Goal: Task Accomplishment & Management: Manage account settings

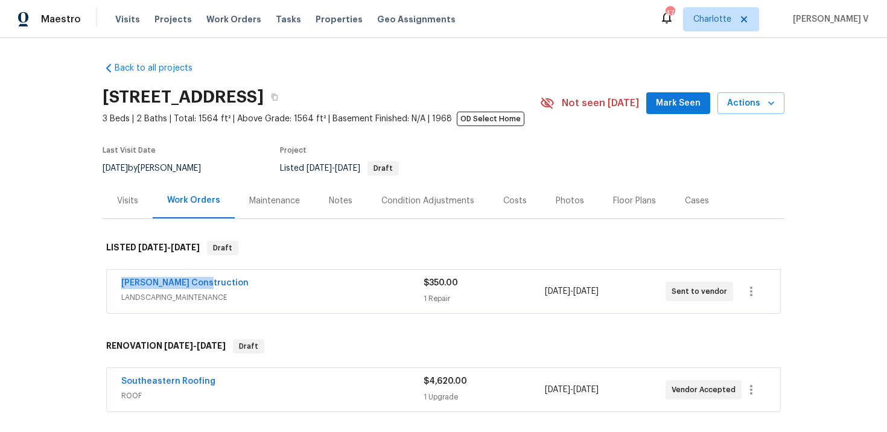
click at [171, 288] on span "Stine Construction" at bounding box center [184, 283] width 127 height 12
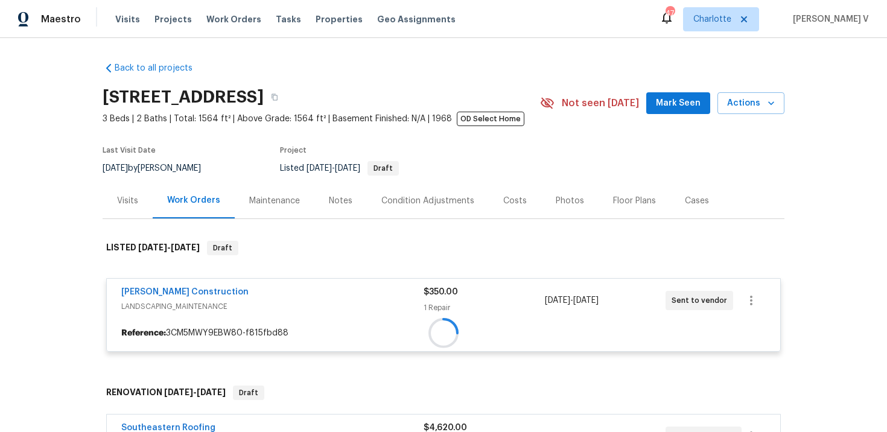
click at [171, 322] on div at bounding box center [443, 333] width 673 height 22
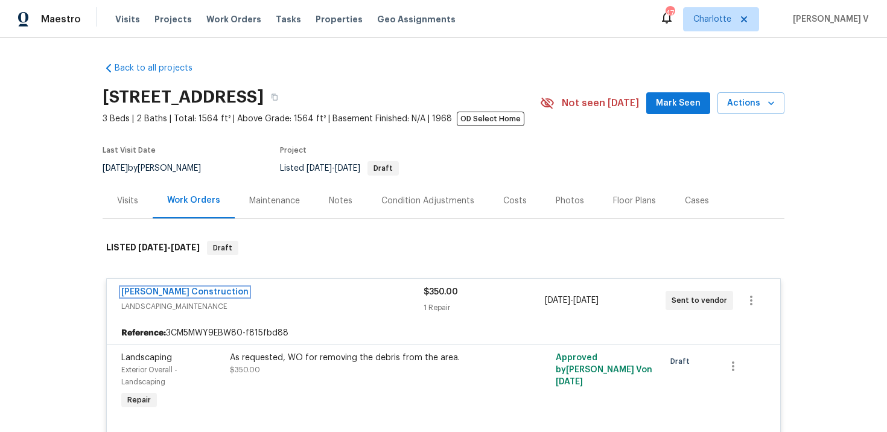
click at [171, 288] on link "Stine Construction" at bounding box center [184, 292] width 127 height 8
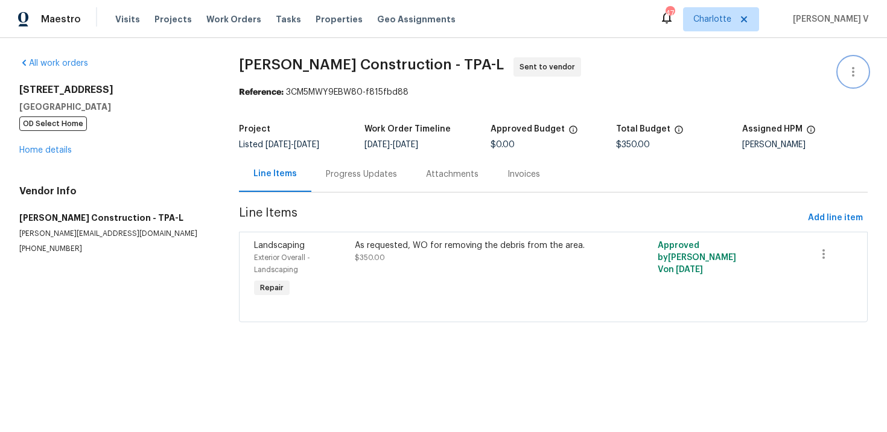
click at [856, 62] on button "button" at bounding box center [852, 71] width 29 height 29
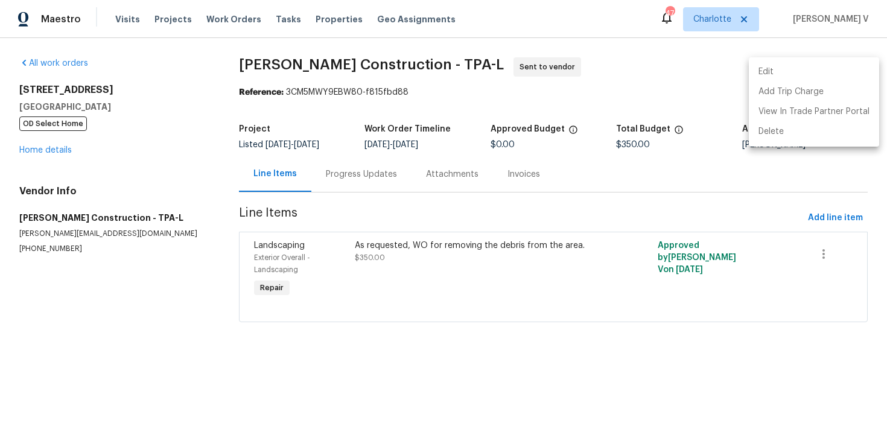
click at [856, 62] on li "Edit" at bounding box center [814, 72] width 130 height 20
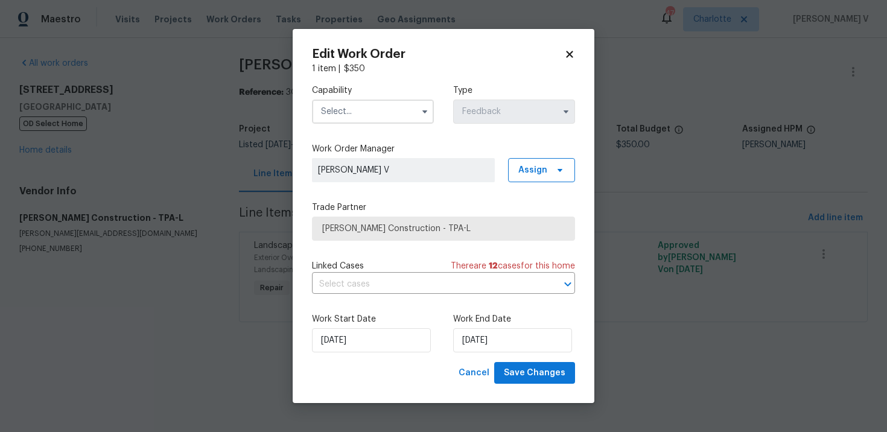
click at [362, 95] on label "Capability" at bounding box center [373, 90] width 122 height 12
click at [361, 107] on input "text" at bounding box center [373, 112] width 122 height 24
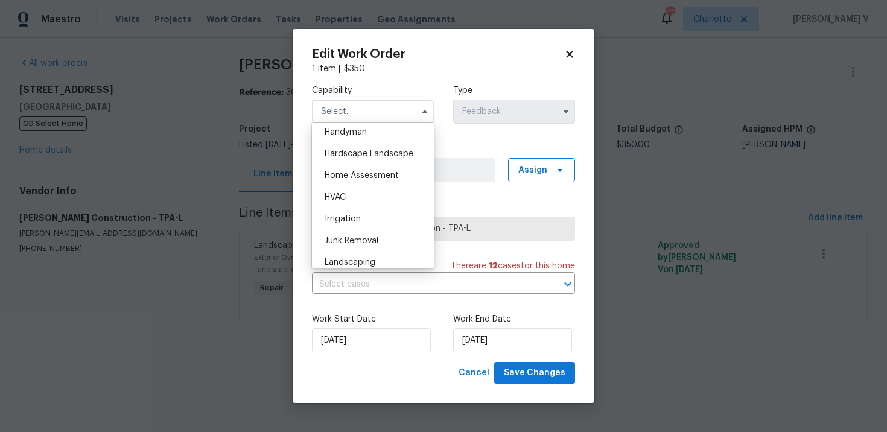
scroll to position [649, 0]
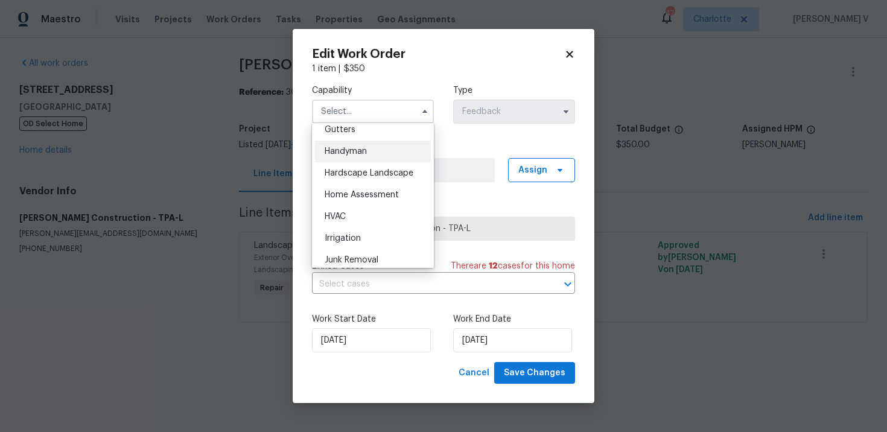
click at [361, 153] on span "Handyman" at bounding box center [346, 151] width 42 height 8
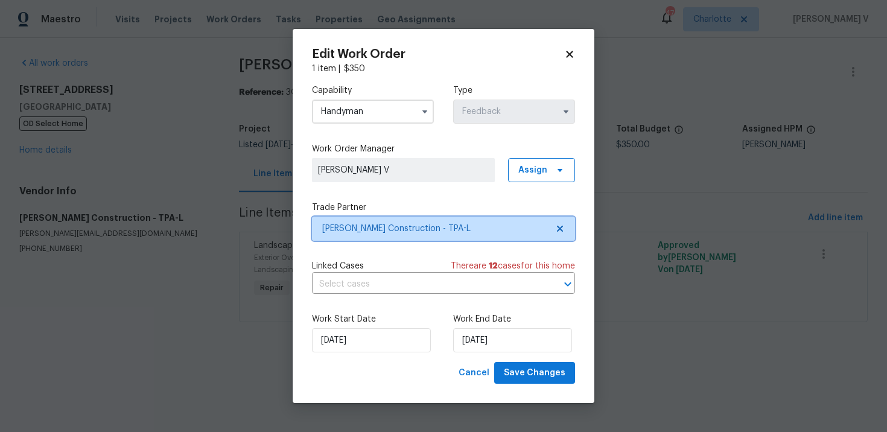
click at [557, 227] on icon at bounding box center [560, 229] width 10 height 10
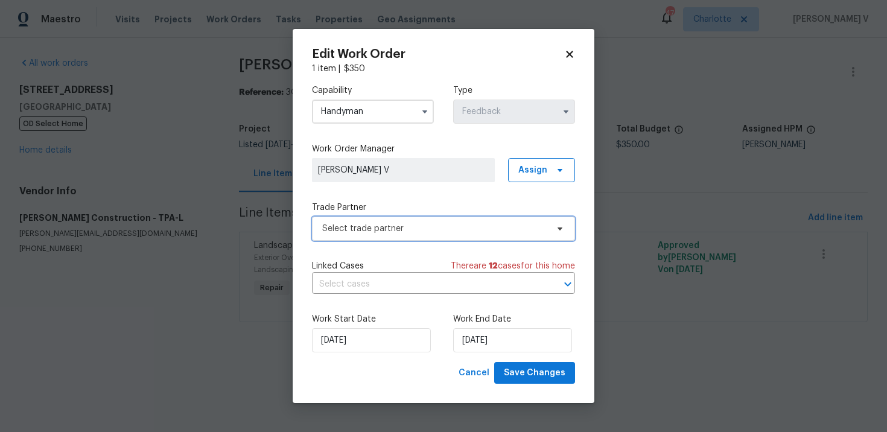
click at [557, 227] on icon at bounding box center [559, 228] width 5 height 3
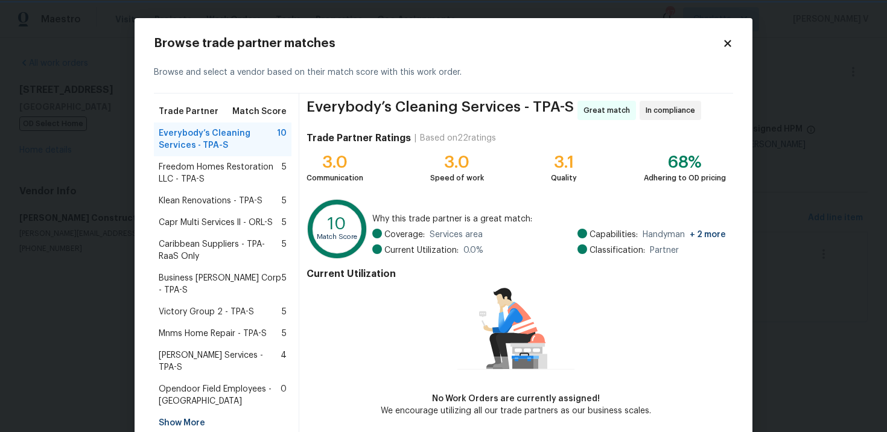
scroll to position [51, 0]
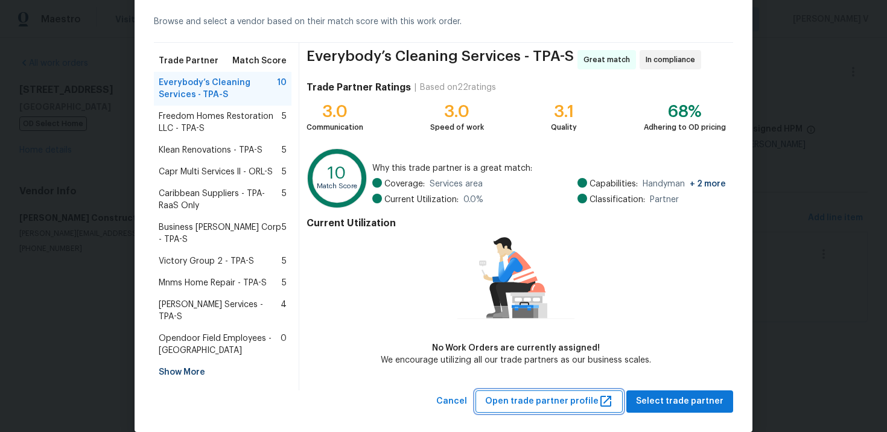
click at [496, 390] on button "Open trade partner profile" at bounding box center [548, 401] width 147 height 22
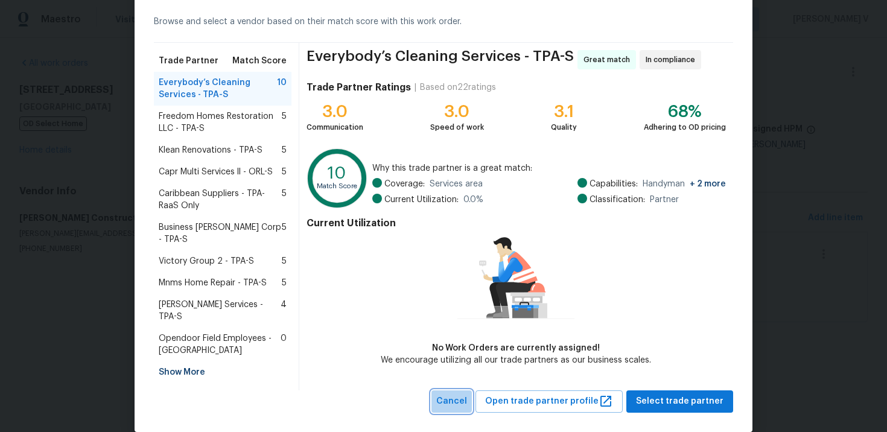
click at [463, 394] on span "Cancel" at bounding box center [451, 401] width 31 height 15
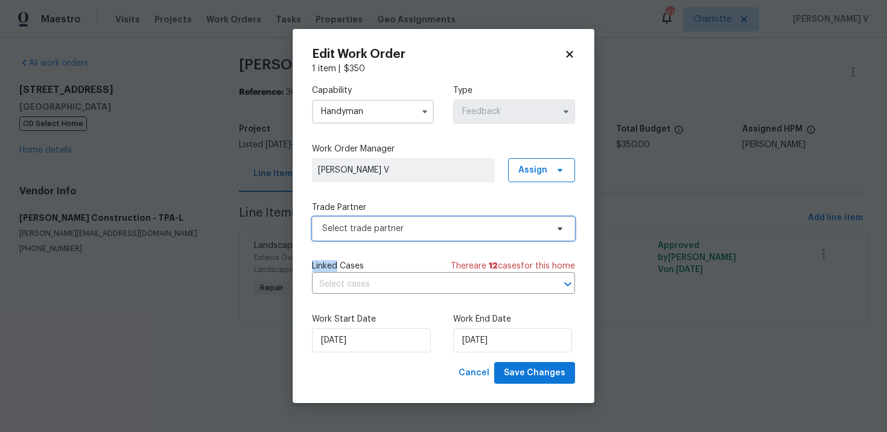
scroll to position [0, 0]
click at [369, 115] on input "Handyman" at bounding box center [373, 112] width 122 height 24
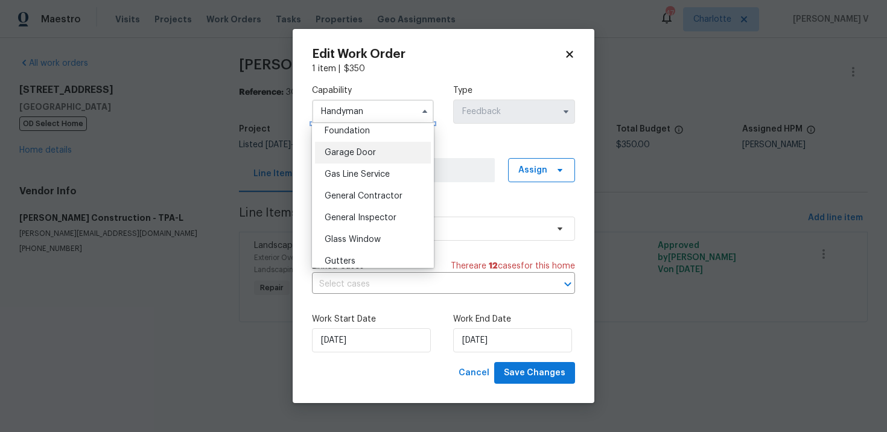
scroll to position [535, 0]
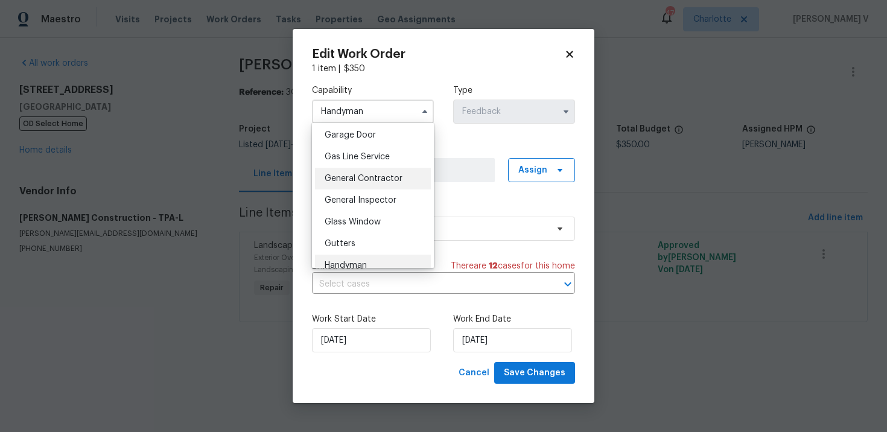
click at [387, 181] on span "General Contractor" at bounding box center [364, 178] width 78 height 8
type input "General Contractor"
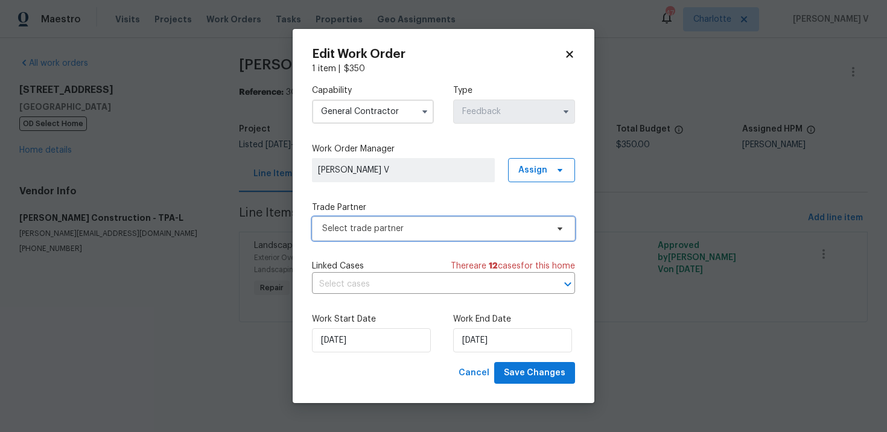
click at [519, 230] on span "Select trade partner" at bounding box center [434, 229] width 225 height 12
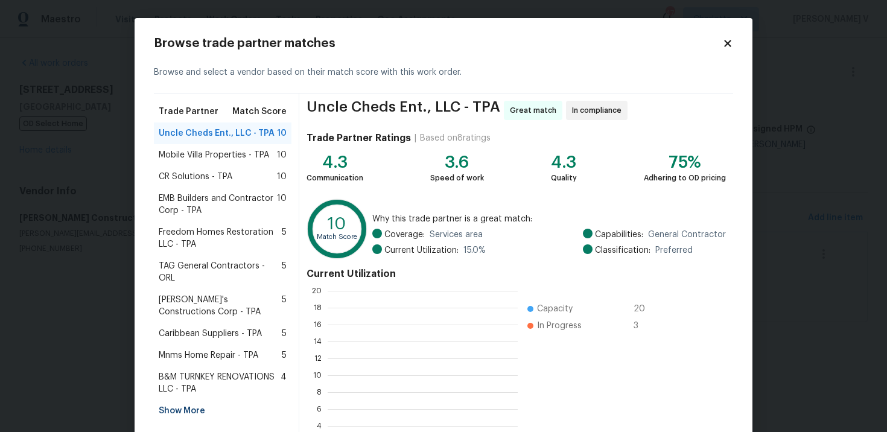
scroll to position [169, 190]
click at [184, 400] on div "Show More" at bounding box center [223, 411] width 138 height 22
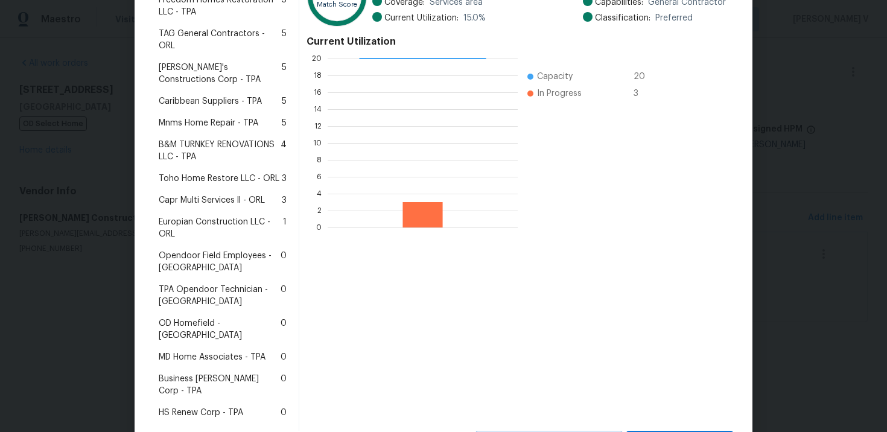
scroll to position [233, 0]
click at [215, 405] on span "HS Renew Corp - TPA" at bounding box center [201, 411] width 84 height 12
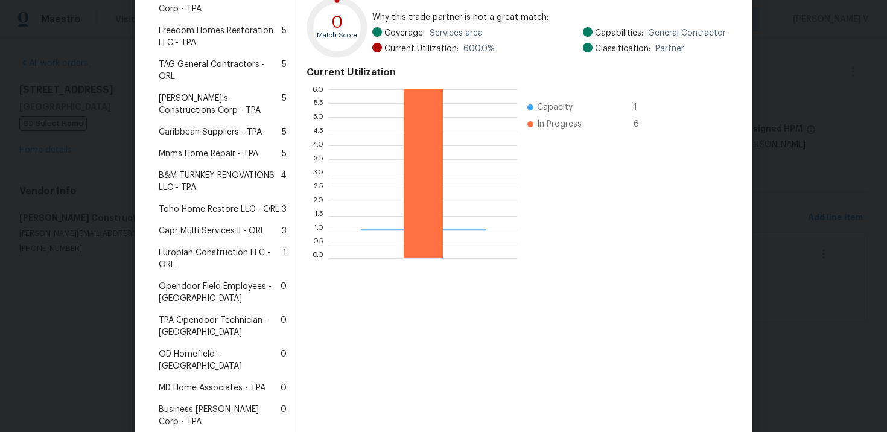
scroll to position [254, 0]
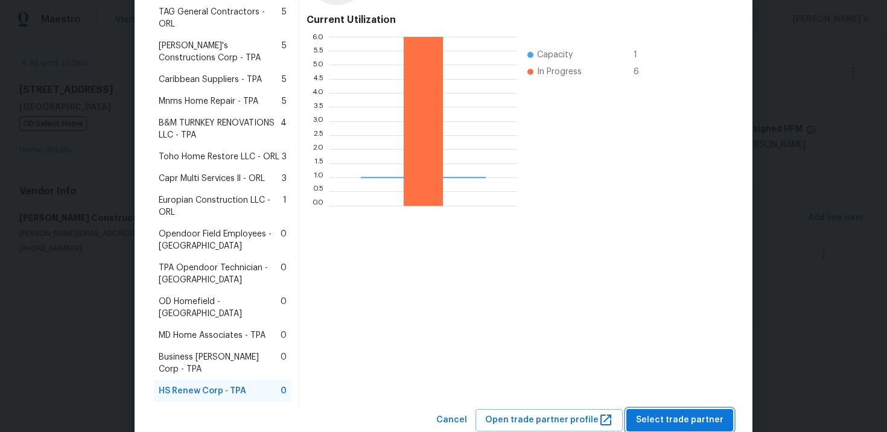
click at [656, 413] on span "Select trade partner" at bounding box center [679, 420] width 87 height 15
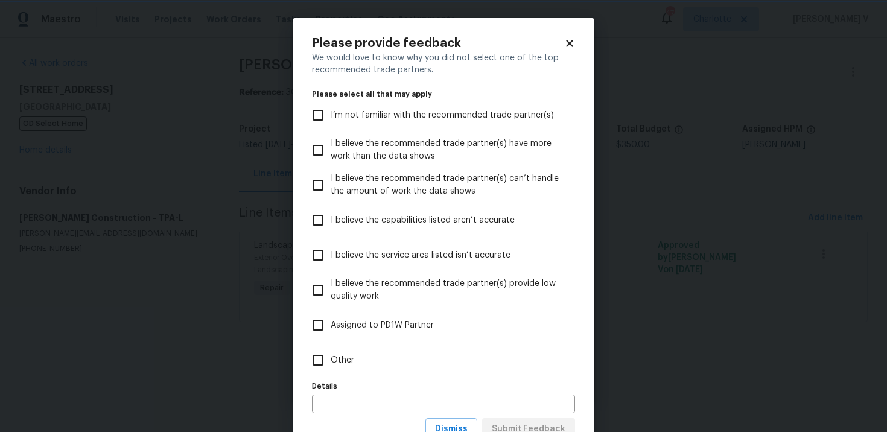
scroll to position [0, 0]
click at [451, 354] on label "Other" at bounding box center [435, 360] width 260 height 35
click at [331, 354] on input "Other" at bounding box center [317, 359] width 25 height 25
checkbox input "true"
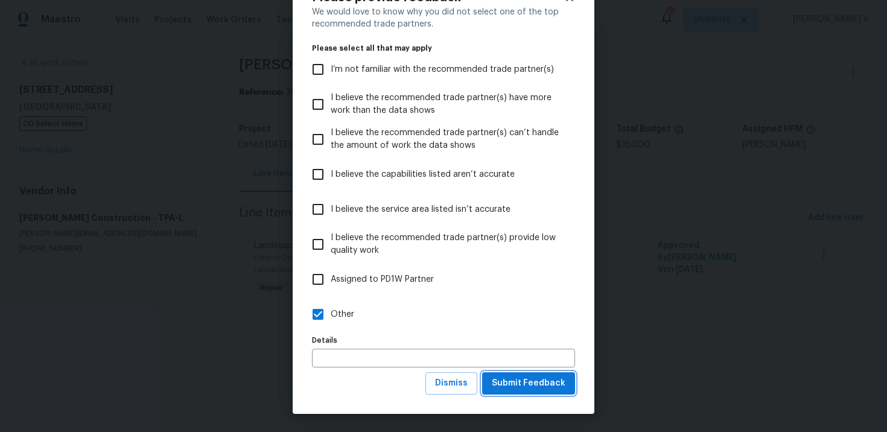
click at [536, 388] on span "Submit Feedback" at bounding box center [529, 383] width 74 height 15
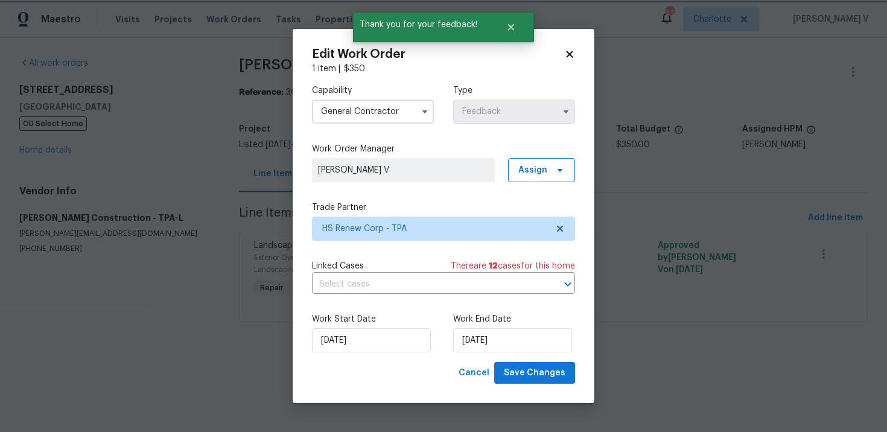
scroll to position [0, 0]
click at [498, 329] on input "03/10/2025" at bounding box center [512, 340] width 119 height 24
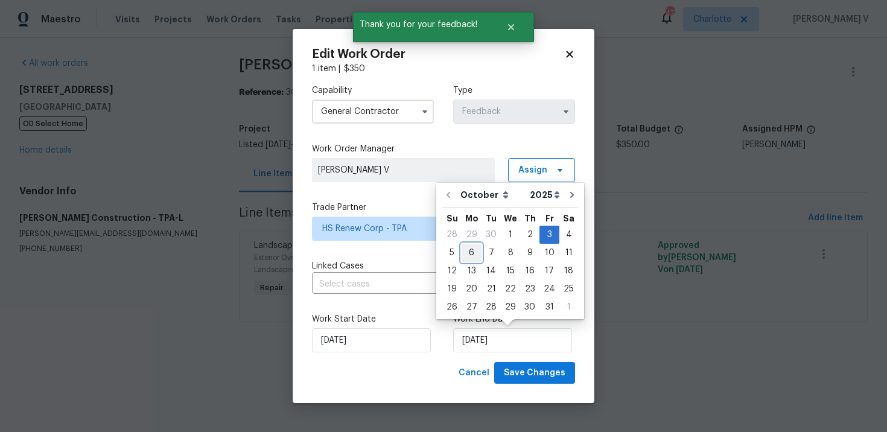
click at [469, 250] on div "6" at bounding box center [471, 252] width 20 height 17
type input "06/10/2025"
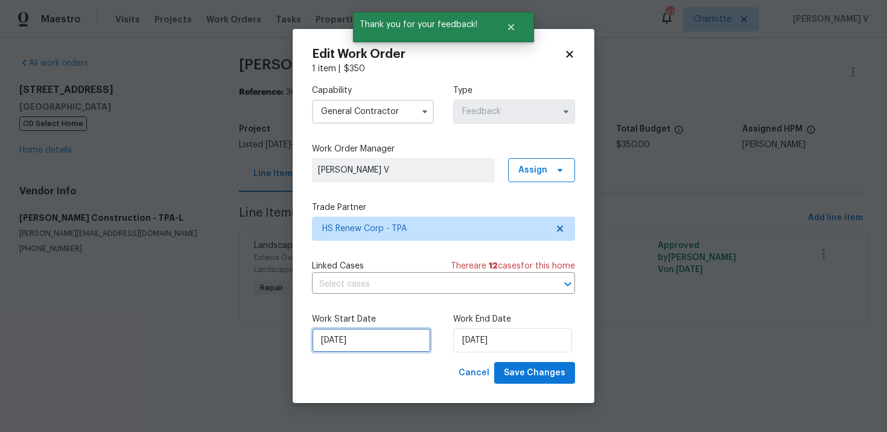
click at [365, 342] on input "01/10/2025" at bounding box center [371, 340] width 119 height 24
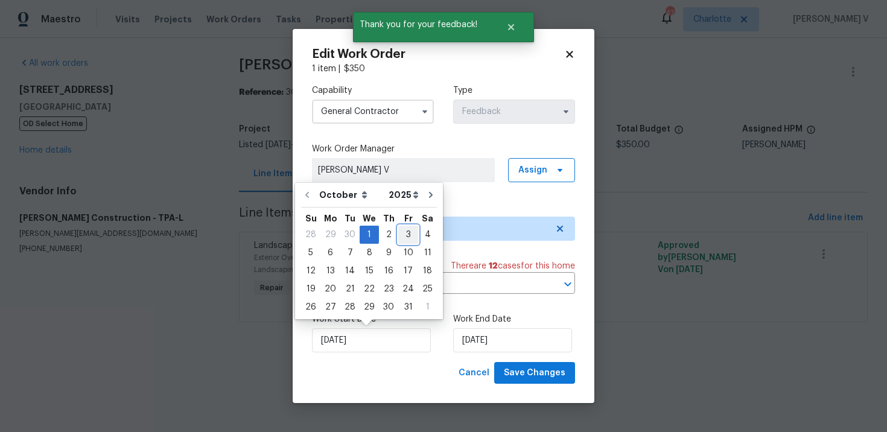
click at [405, 230] on div "3" at bounding box center [408, 234] width 20 height 17
type input "03/10/2025"
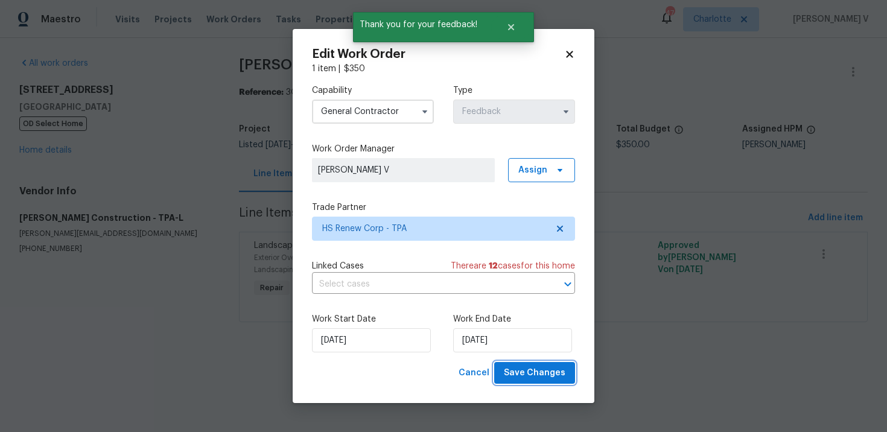
click at [527, 373] on span "Save Changes" at bounding box center [535, 373] width 62 height 15
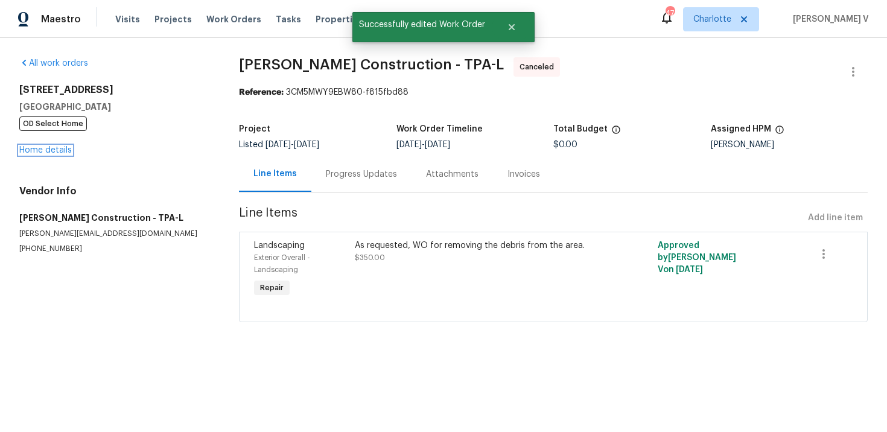
click at [63, 146] on link "Home details" at bounding box center [45, 150] width 52 height 8
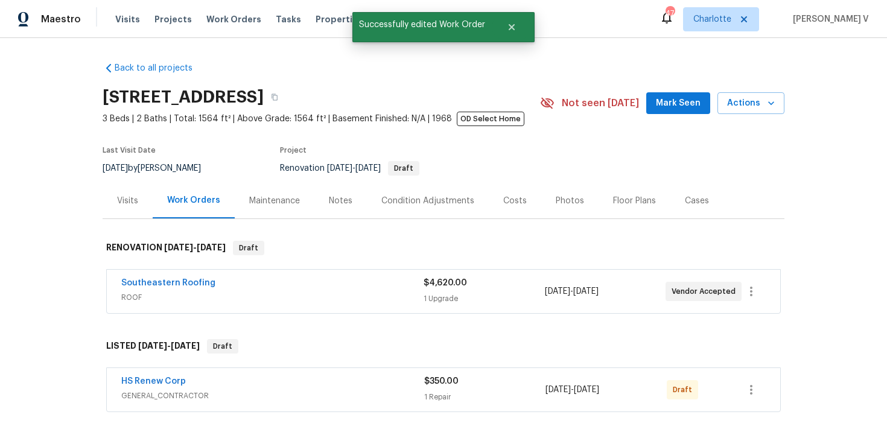
scroll to position [97, 0]
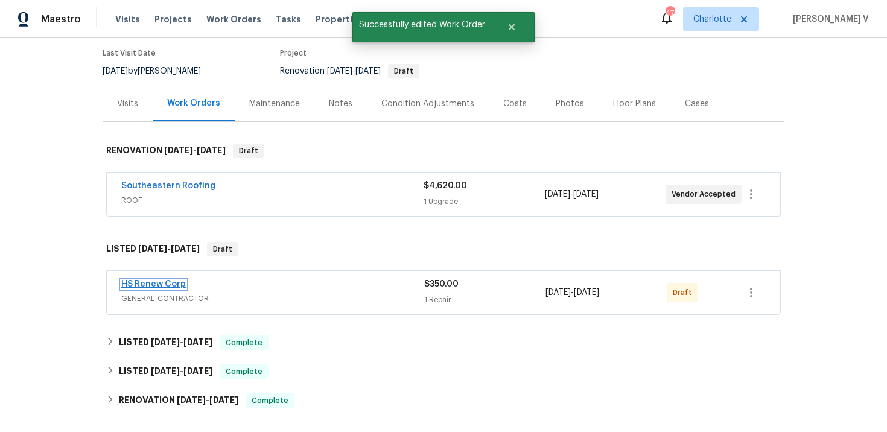
click at [163, 283] on link "HS Renew Corp" at bounding box center [153, 284] width 65 height 8
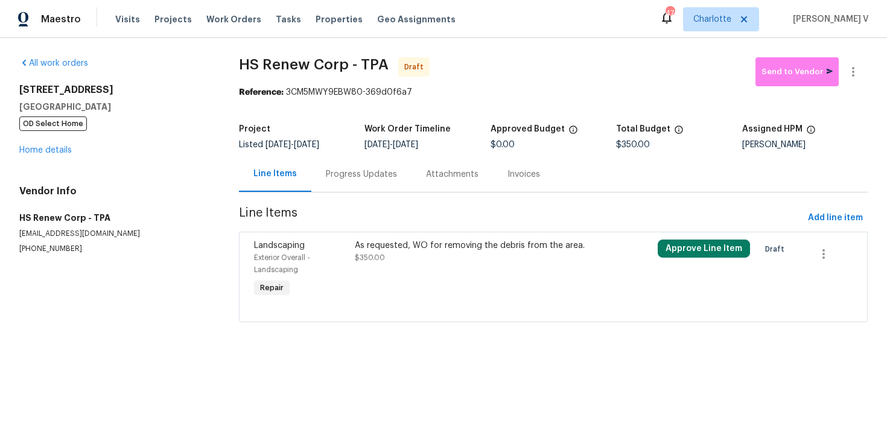
click at [321, 160] on div "Progress Updates" at bounding box center [361, 174] width 100 height 36
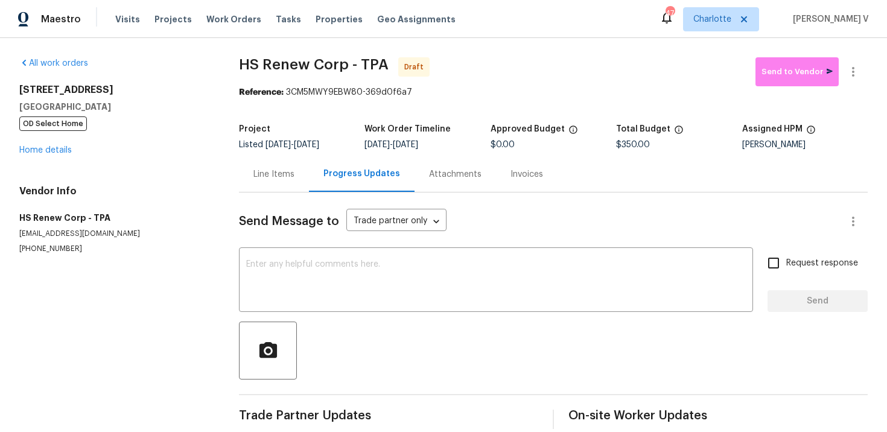
click at [235, 186] on div "All work orders 7812 N 53rd St Tampa, FL 33617 OD Select Home Home details Vend…" at bounding box center [443, 243] width 887 height 410
click at [262, 173] on div "Line Items" at bounding box center [273, 174] width 41 height 12
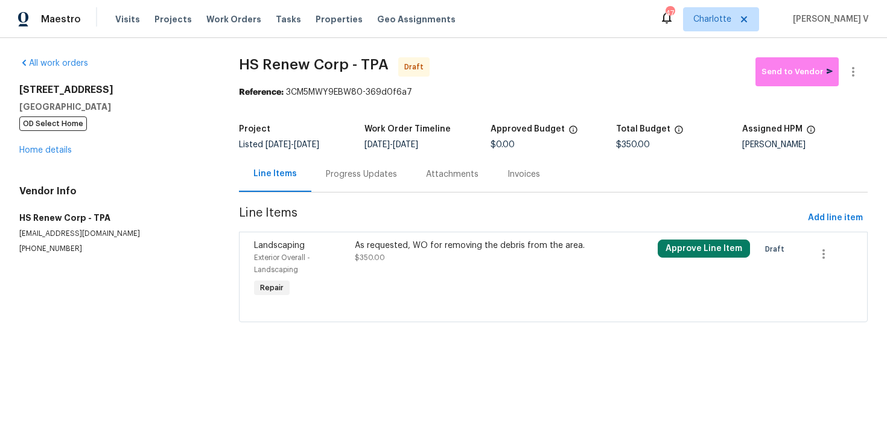
click at [450, 278] on div "As requested, WO for removing the debris from the area. $350.00" at bounding box center [477, 270] width 252 height 68
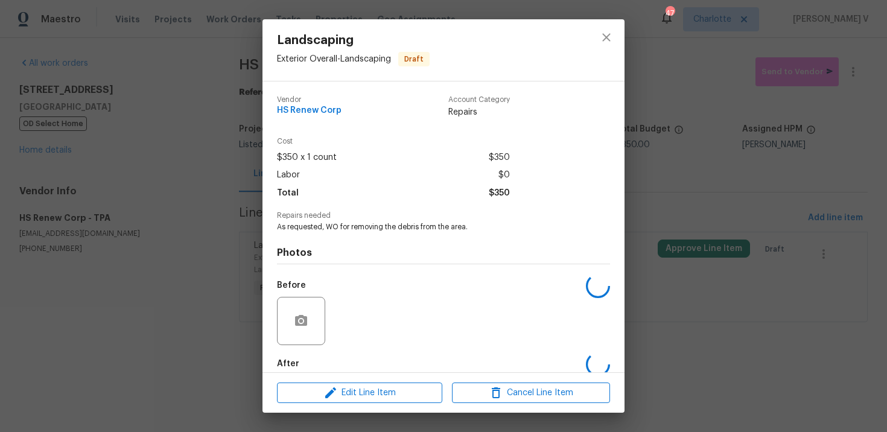
scroll to position [63, 0]
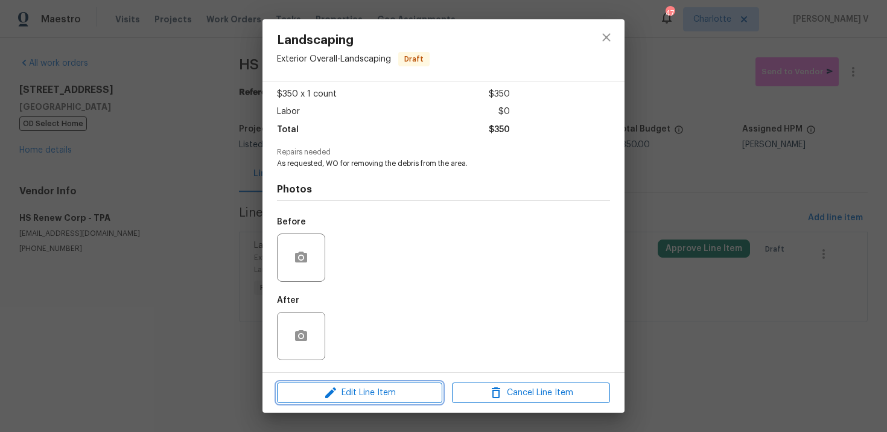
click at [370, 393] on span "Edit Line Item" at bounding box center [359, 392] width 158 height 15
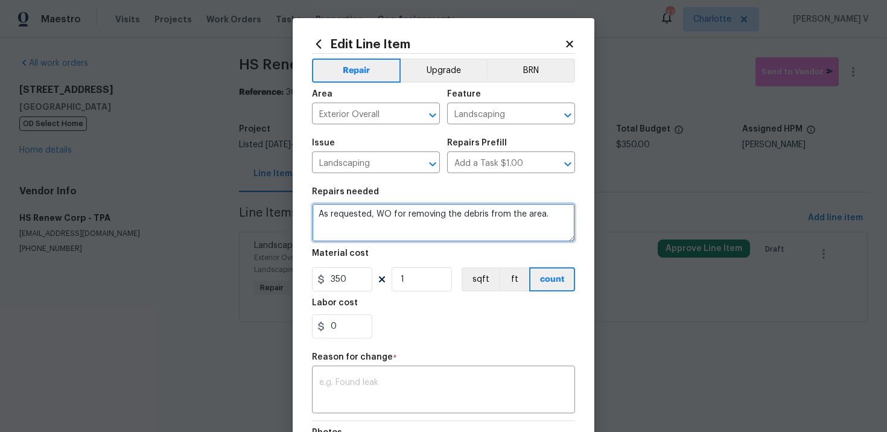
drag, startPoint x: 386, startPoint y: 214, endPoint x: 285, endPoint y: 214, distance: 101.3
click at [285, 214] on div "Edit Line Item Repair Upgrade BRN Area Exterior Overall ​ Feature Landscaping ​…" at bounding box center [443, 216] width 887 height 432
drag, startPoint x: 323, startPoint y: 217, endPoint x: 273, endPoint y: 217, distance: 50.1
click at [273, 217] on div "Edit Line Item Repair Upgrade BRN Area Exterior Overall ​ Feature Landscaping ​…" at bounding box center [443, 216] width 887 height 432
type textarea "Removing the debris from the area."
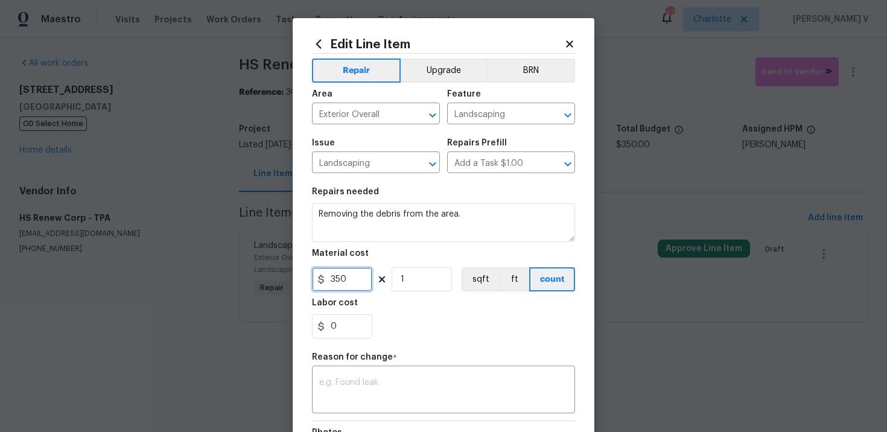
click at [354, 291] on input "350" at bounding box center [342, 279] width 60 height 24
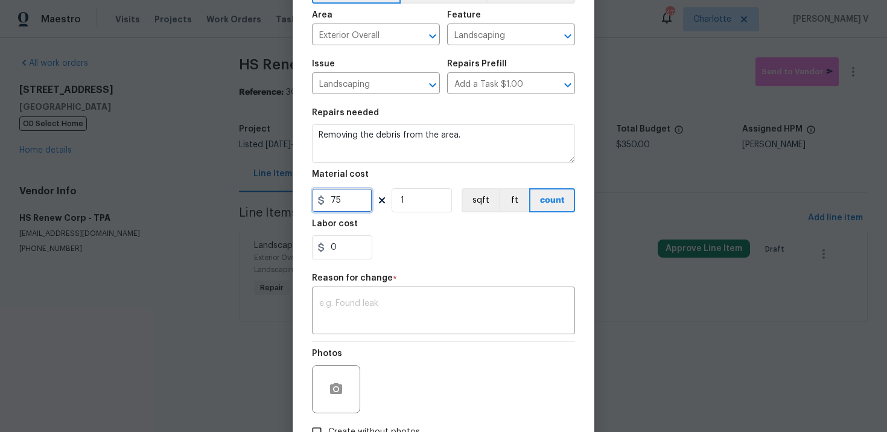
scroll to position [136, 0]
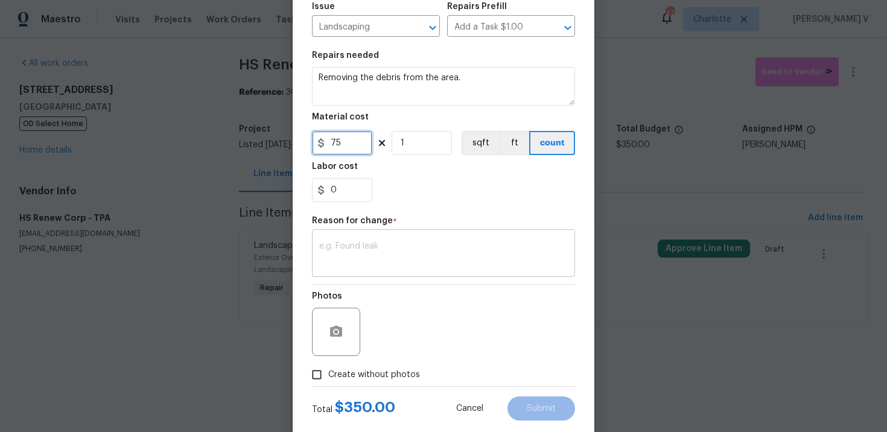
type input "75"
click at [370, 256] on textarea at bounding box center [443, 254] width 249 height 25
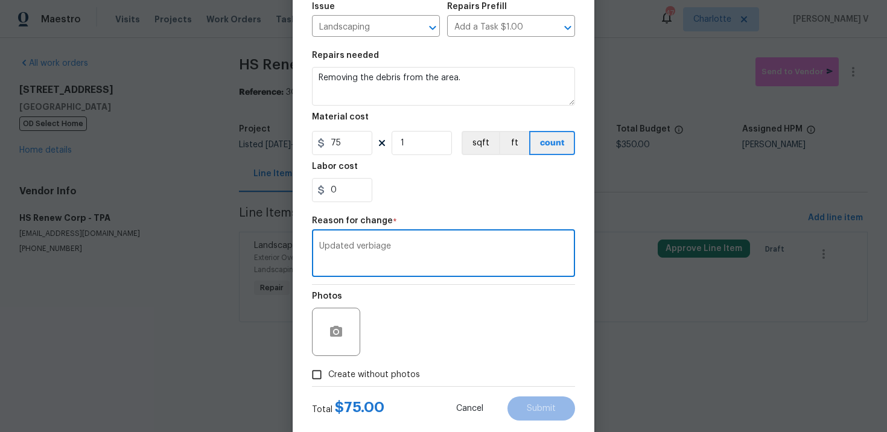
type textarea "Updated verbiage"
click at [339, 382] on label "Create without photos" at bounding box center [362, 374] width 115 height 23
click at [328, 382] on input "Create without photos" at bounding box center [316, 374] width 23 height 23
checkbox input "true"
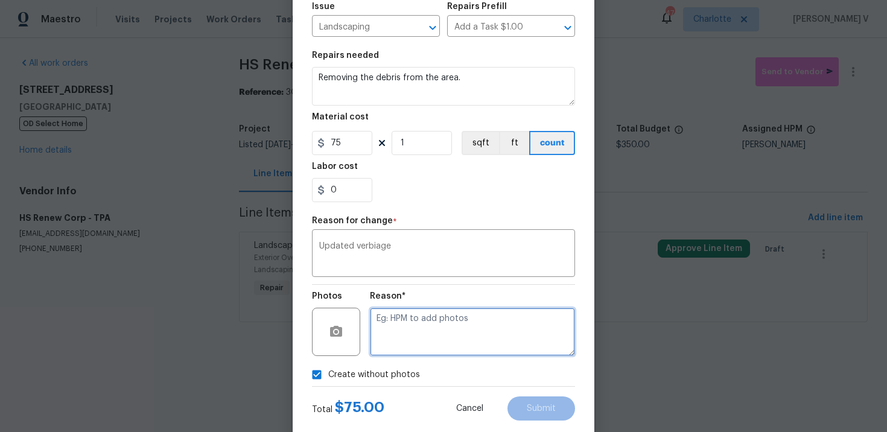
click at [424, 348] on textarea at bounding box center [472, 332] width 205 height 48
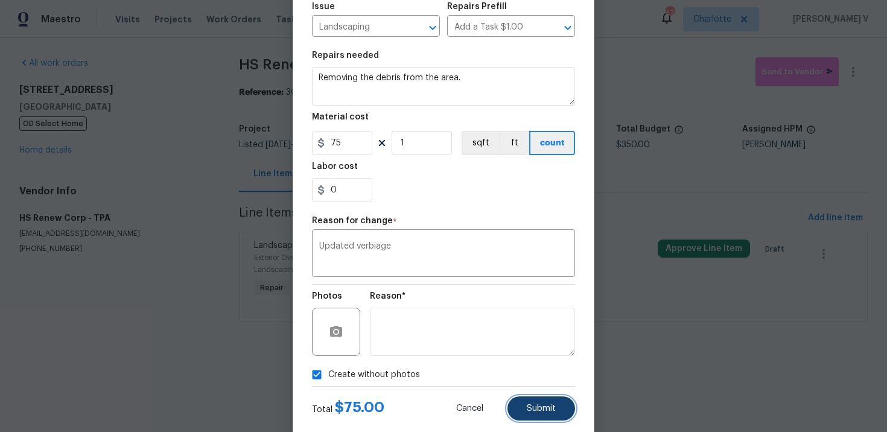
click at [543, 412] on span "Submit" at bounding box center [541, 408] width 29 height 9
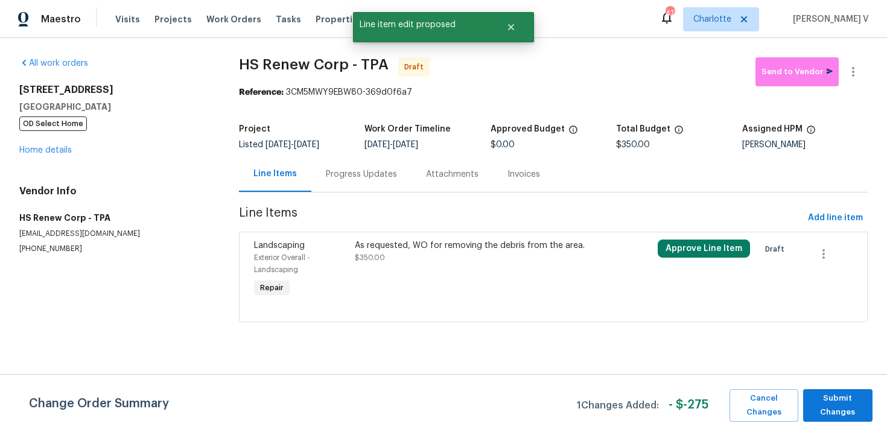
scroll to position [0, 0]
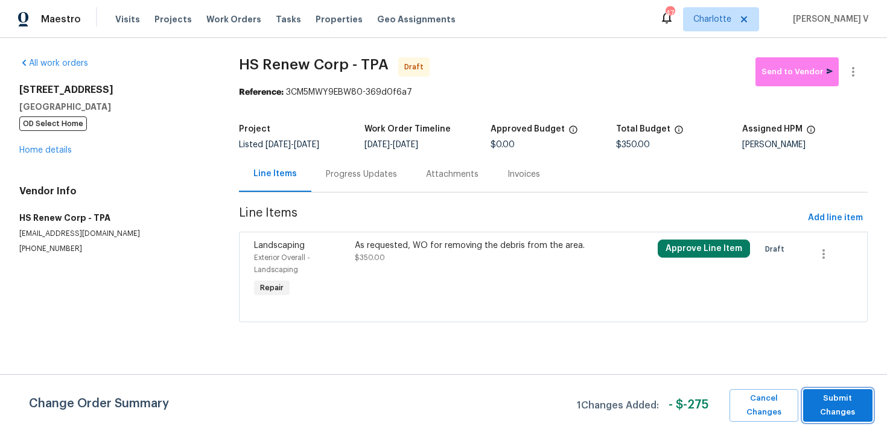
click at [835, 407] on span "Submit Changes" at bounding box center [837, 405] width 57 height 28
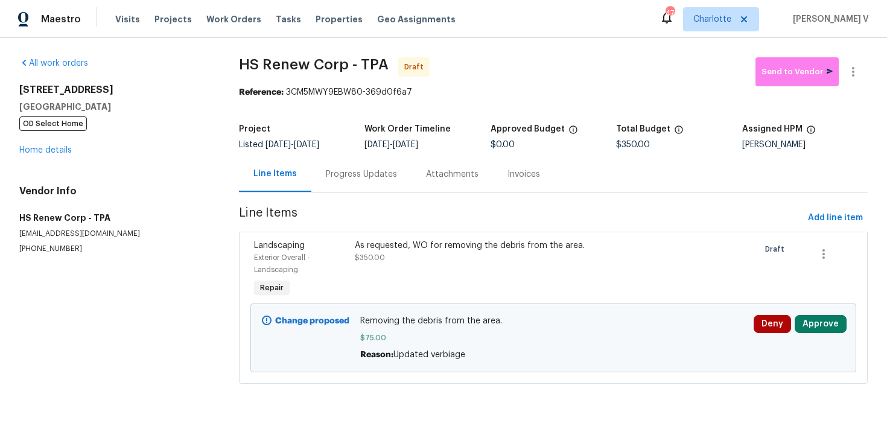
click at [354, 175] on div "Progress Updates" at bounding box center [361, 174] width 71 height 12
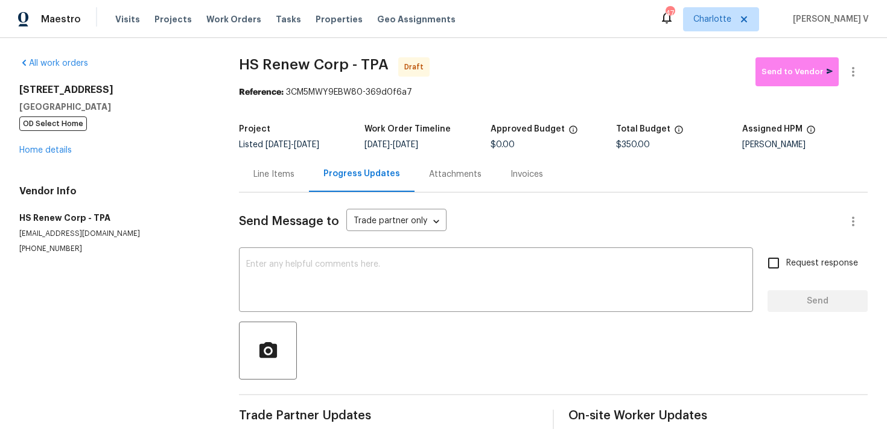
click at [270, 169] on div "Line Items" at bounding box center [273, 174] width 41 height 12
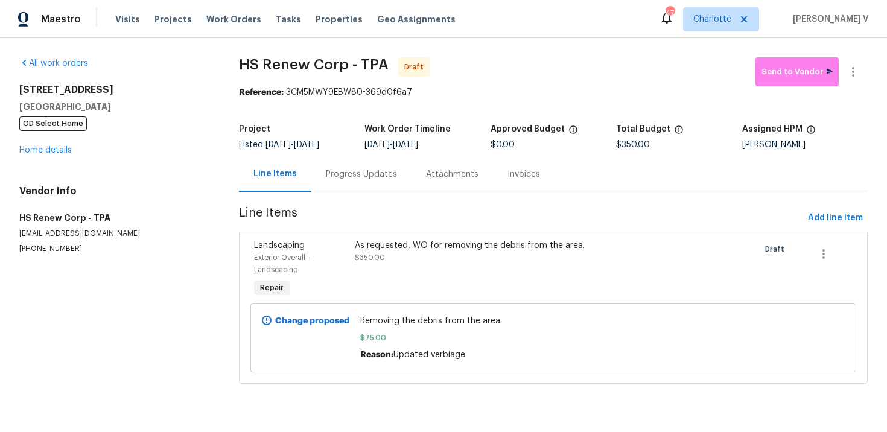
click at [359, 162] on div "Progress Updates" at bounding box center [361, 174] width 100 height 36
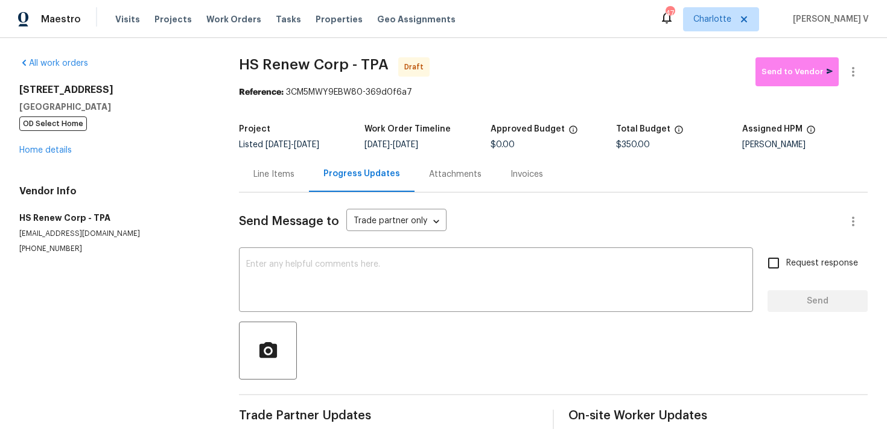
click at [285, 194] on div "Send Message to Trade partner only Trade partner only ​ x ​ Request response Se…" at bounding box center [553, 310] width 628 height 236
click at [284, 179] on div "Line Items" at bounding box center [273, 174] width 41 height 12
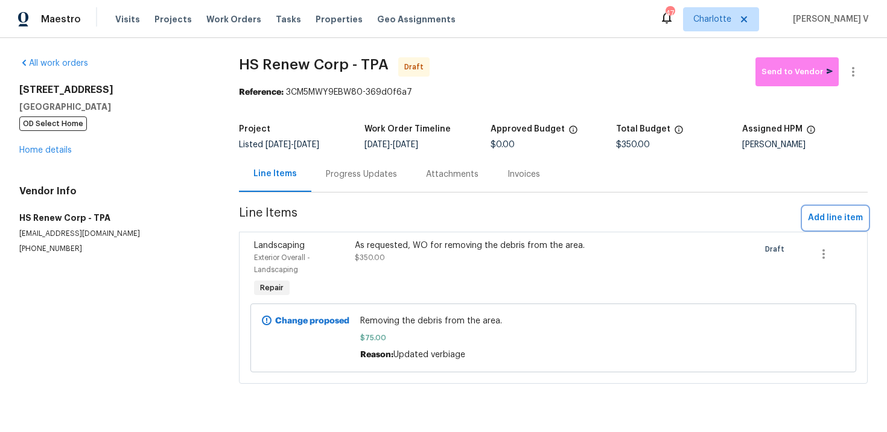
click at [860, 223] on span "Add line item" at bounding box center [835, 218] width 55 height 15
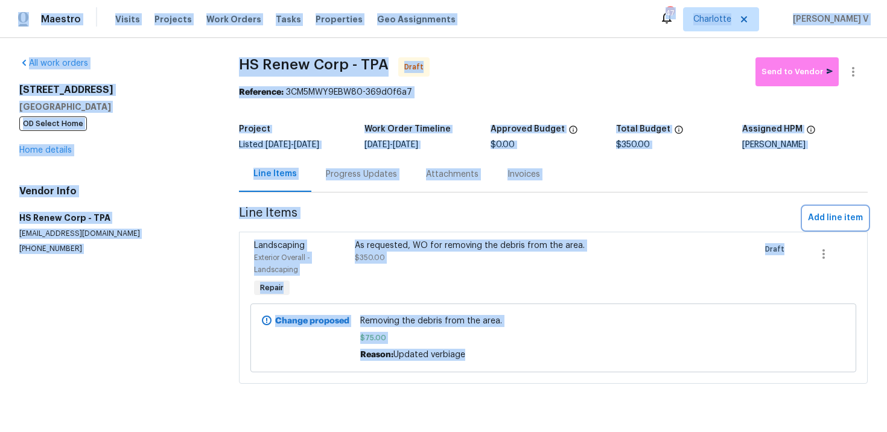
click at [852, 220] on span "Add line item" at bounding box center [835, 218] width 55 height 15
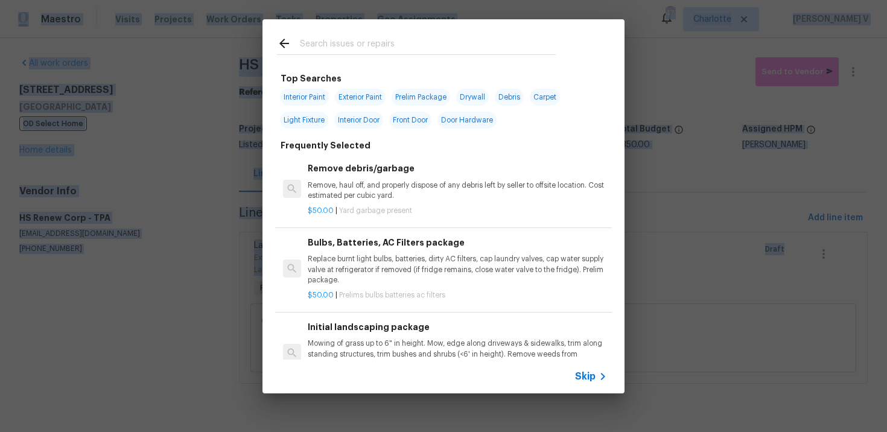
click at [585, 385] on div "Skip" at bounding box center [443, 376] width 362 height 34
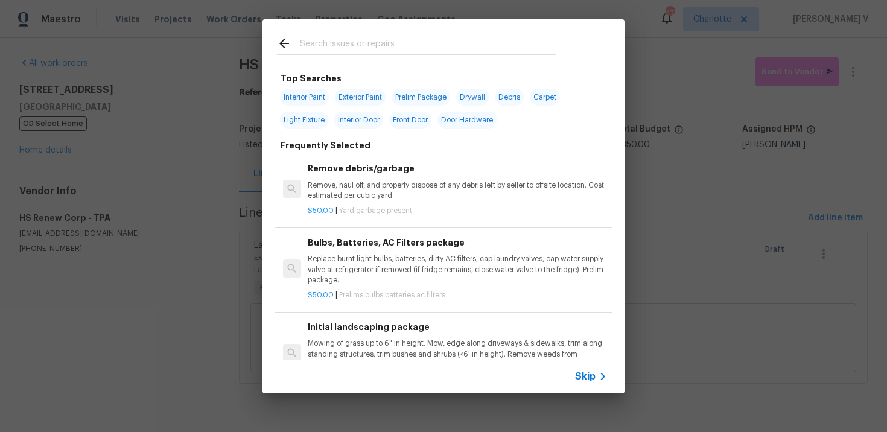
click at [589, 378] on span "Skip" at bounding box center [585, 376] width 21 height 12
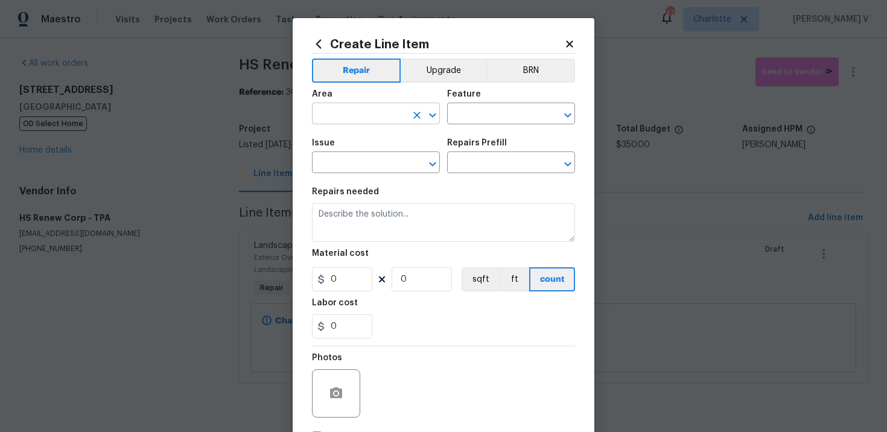
click at [363, 113] on input "text" at bounding box center [359, 115] width 94 height 19
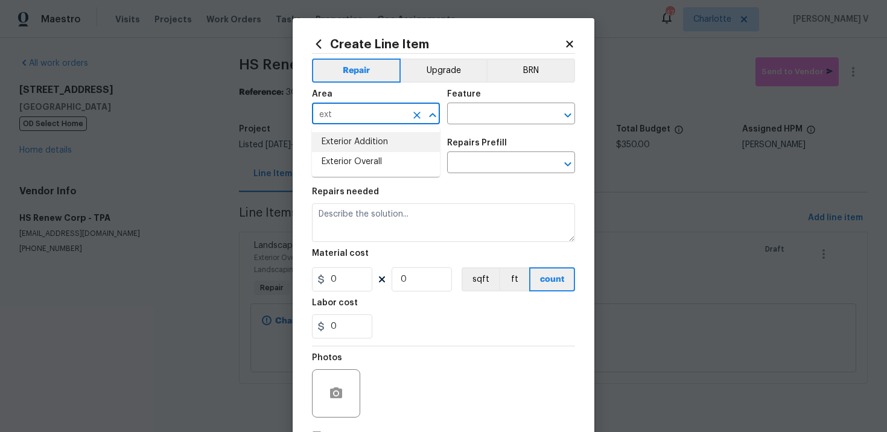
click at [373, 150] on li "Exterior Addition" at bounding box center [376, 142] width 128 height 20
click at [391, 110] on input "Exterior Addition" at bounding box center [359, 115] width 94 height 19
click at [385, 133] on li "Exterior Overall" at bounding box center [376, 142] width 128 height 20
type input "Exterior Overall"
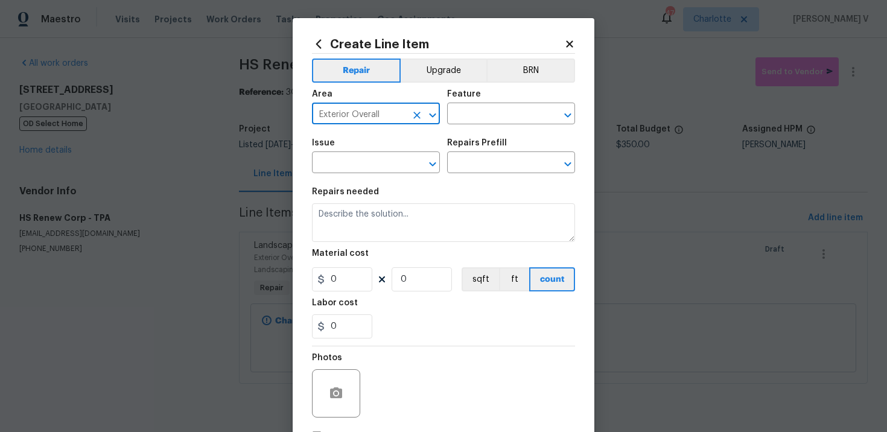
click at [446, 114] on div "Area Exterior Overall ​ Feature ​" at bounding box center [443, 107] width 263 height 49
click at [458, 113] on input "text" at bounding box center [494, 115] width 94 height 19
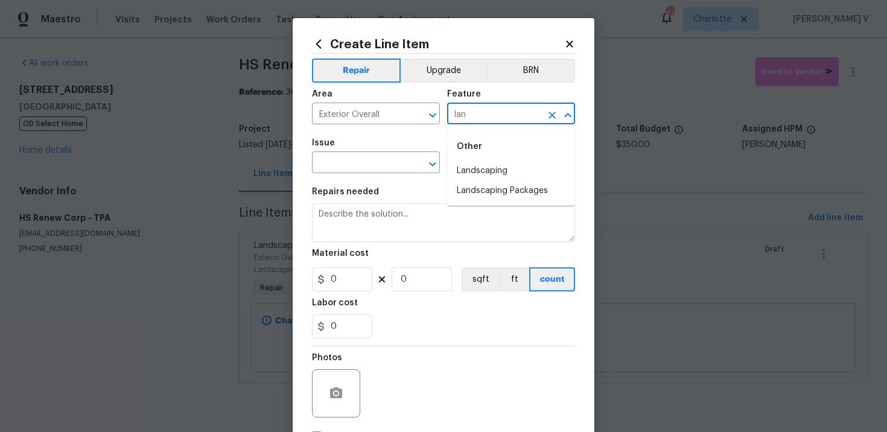
click at [452, 158] on div "Other" at bounding box center [511, 146] width 128 height 29
click at [459, 162] on li "Landscaping" at bounding box center [511, 171] width 128 height 20
type input "Landscaping"
click at [387, 159] on input "text" at bounding box center [359, 163] width 94 height 19
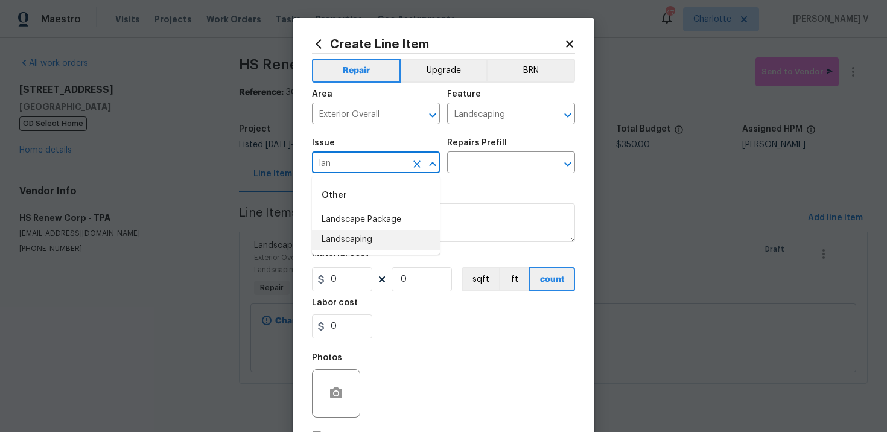
click at [386, 232] on li "Landscaping" at bounding box center [376, 240] width 128 height 20
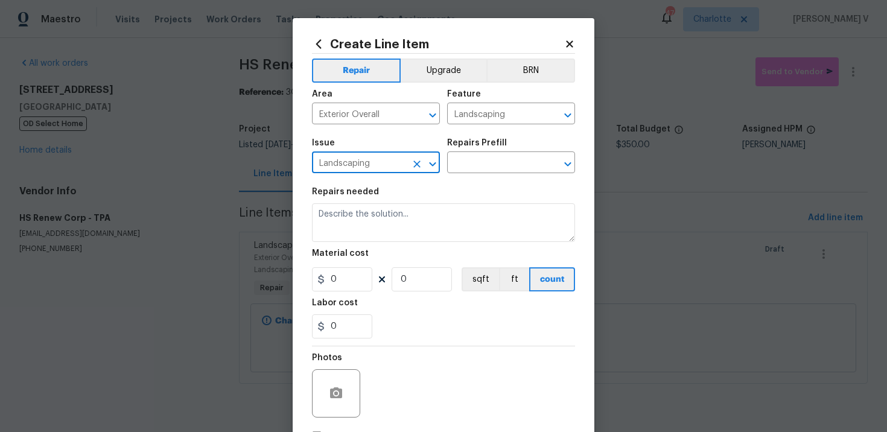
type input "Landscaping"
click at [510, 150] on div "Repairs Prefill" at bounding box center [511, 147] width 128 height 16
click at [501, 156] on input "text" at bounding box center [494, 163] width 94 height 19
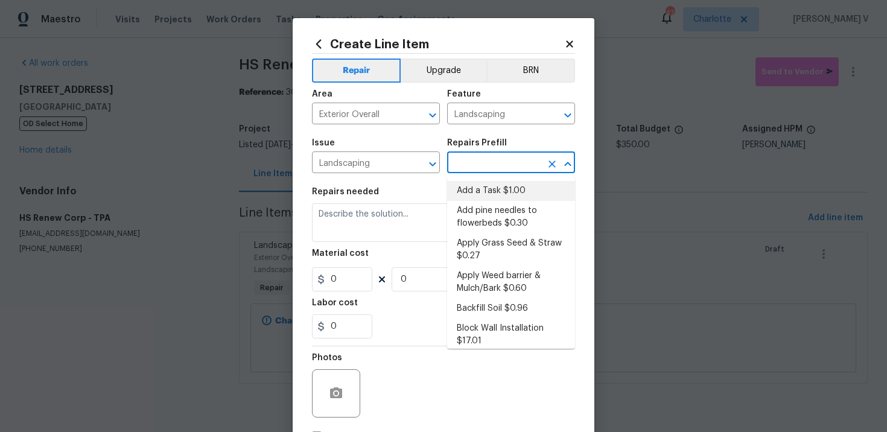
click at [484, 194] on li "Add a Task $1.00" at bounding box center [511, 191] width 128 height 20
type input "Add a Task $1.00"
type textarea "HPM to detail"
type input "1"
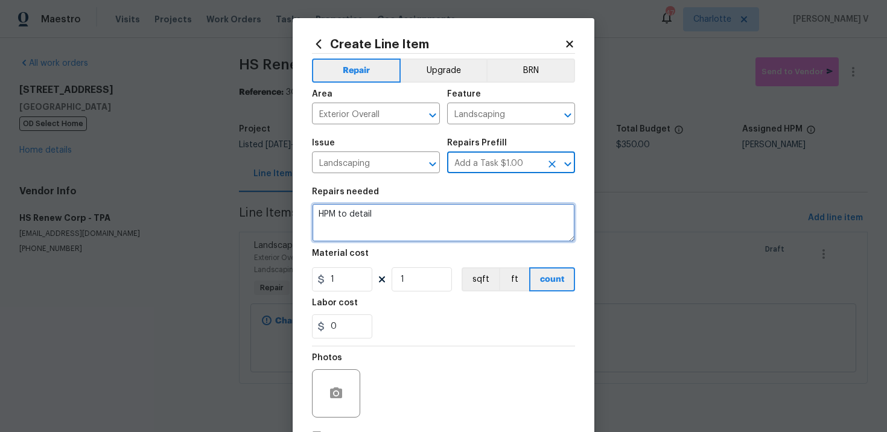
click at [451, 212] on textarea "HPM to detail" at bounding box center [443, 222] width 263 height 39
paste textarea "there’s weeds in the mulch beds and growing in the cracks that need to be remov…"
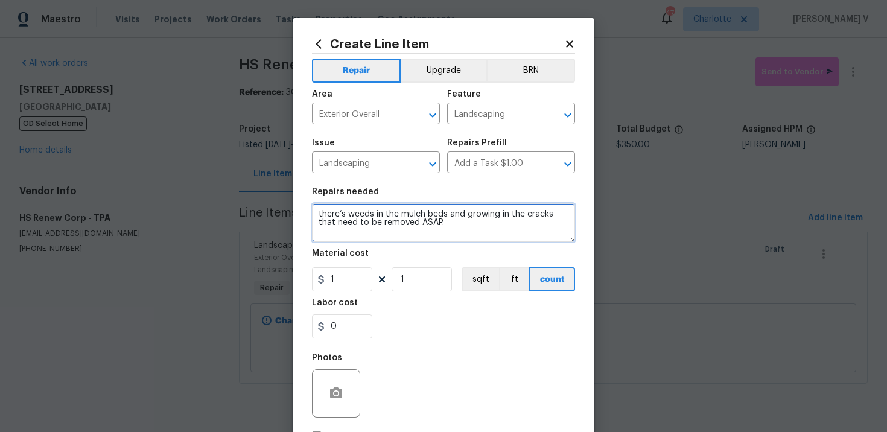
type textarea "there’s weeds in the mulch beds and growing in the cracks that need to be remov…"
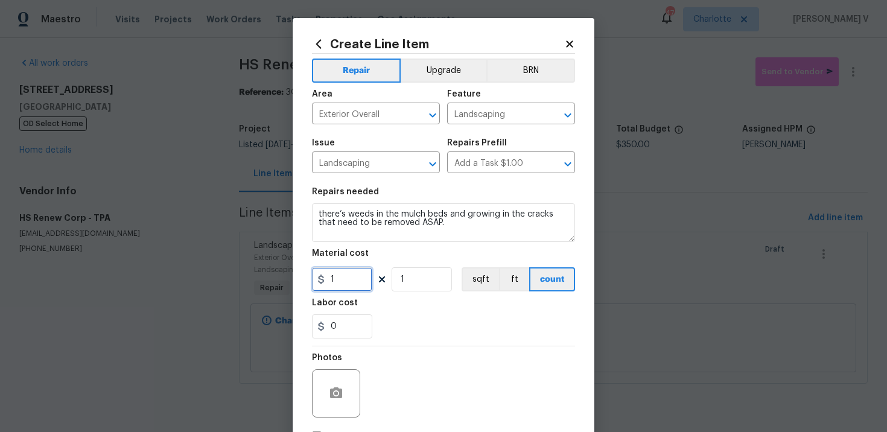
click at [342, 287] on input "1" at bounding box center [342, 279] width 60 height 24
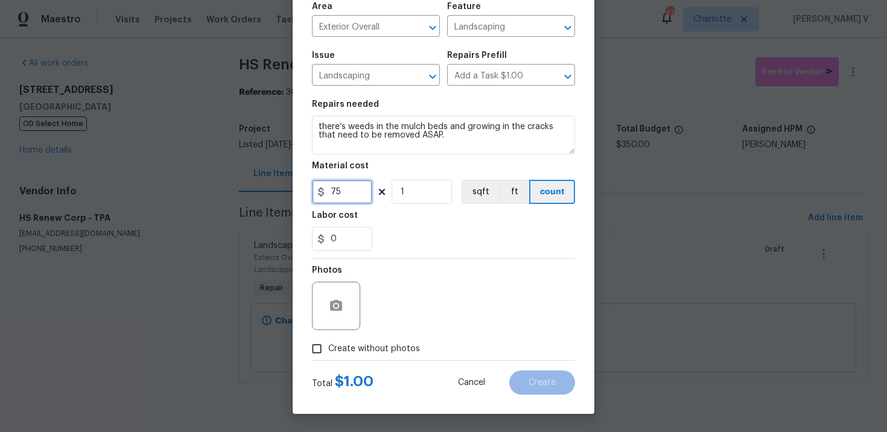
type input "75"
click at [345, 341] on label "Create without photos" at bounding box center [362, 348] width 115 height 23
click at [328, 341] on input "Create without photos" at bounding box center [316, 348] width 23 height 23
checkbox input "true"
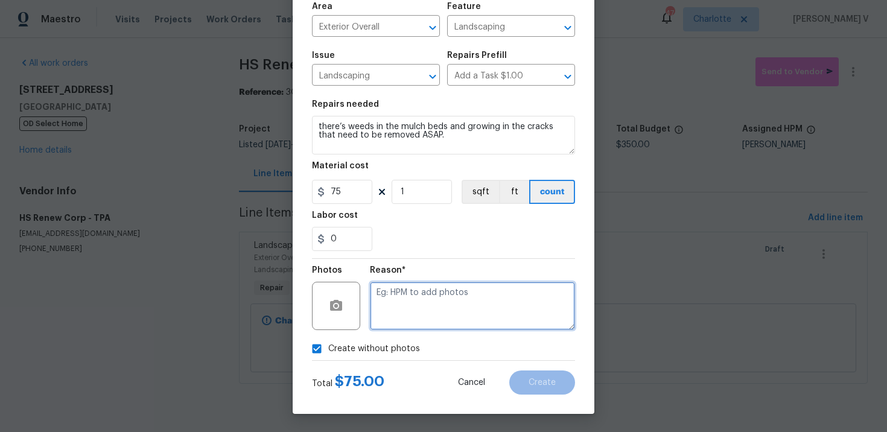
click at [414, 314] on textarea at bounding box center [472, 306] width 205 height 48
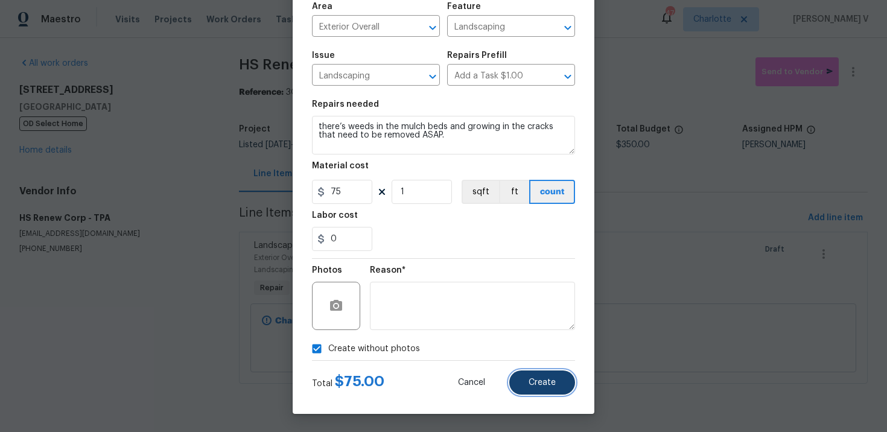
click at [540, 370] on button "Create" at bounding box center [542, 382] width 66 height 24
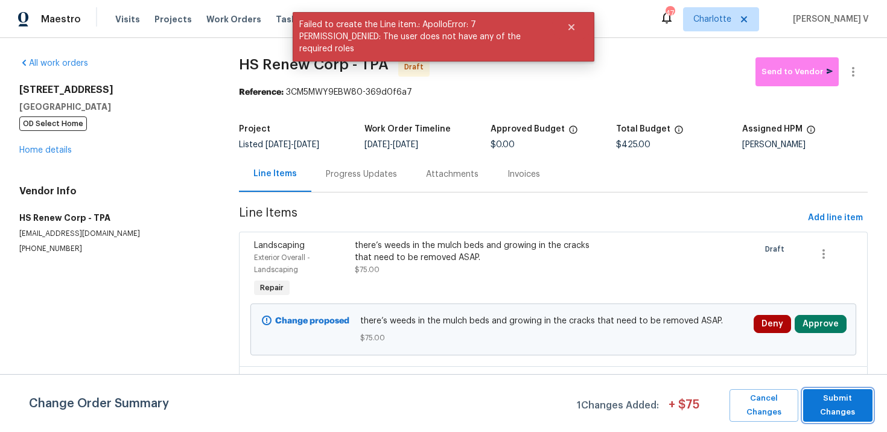
click at [826, 398] on span "Submit Changes" at bounding box center [837, 405] width 57 height 28
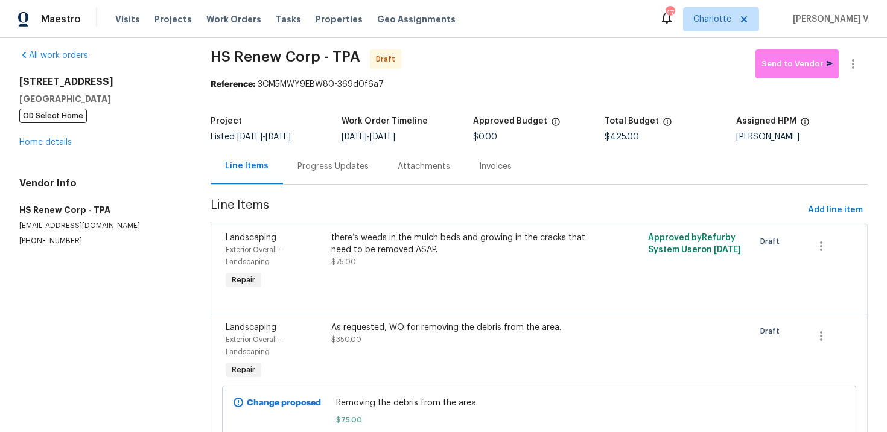
scroll to position [0, 0]
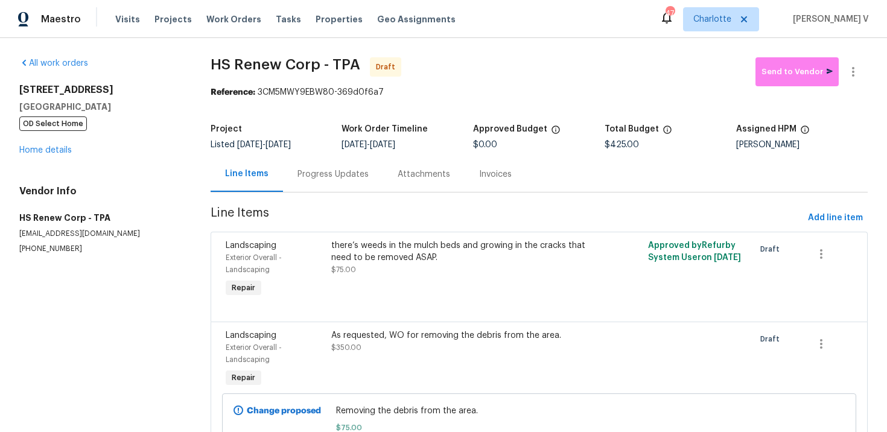
click at [328, 173] on div "Progress Updates" at bounding box center [332, 174] width 71 height 12
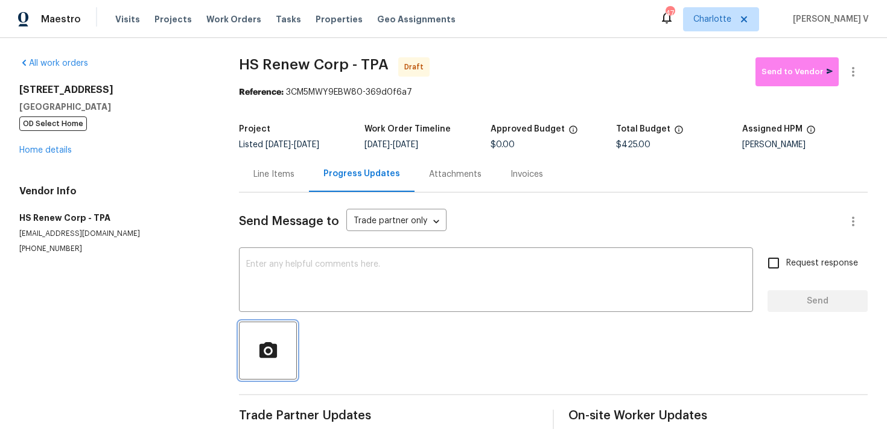
click at [270, 332] on button "button" at bounding box center [268, 350] width 58 height 58
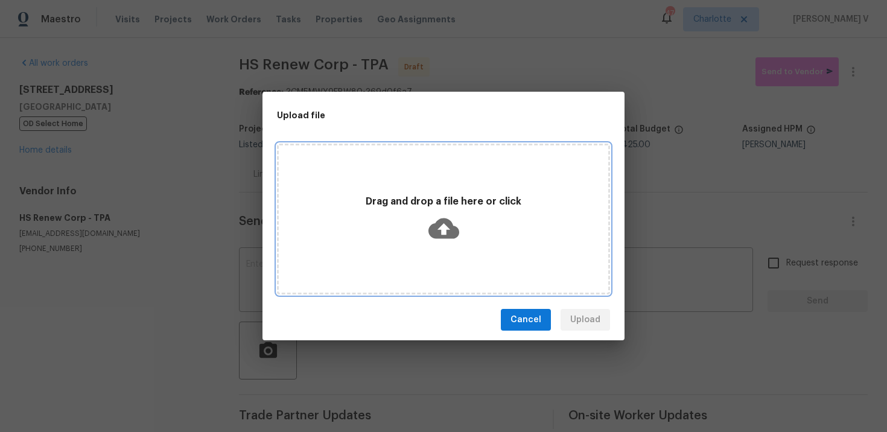
drag, startPoint x: 317, startPoint y: 284, endPoint x: 272, endPoint y: 284, distance: 45.2
click at [298, 284] on div "Drag and drop a file here or click" at bounding box center [443, 219] width 333 height 151
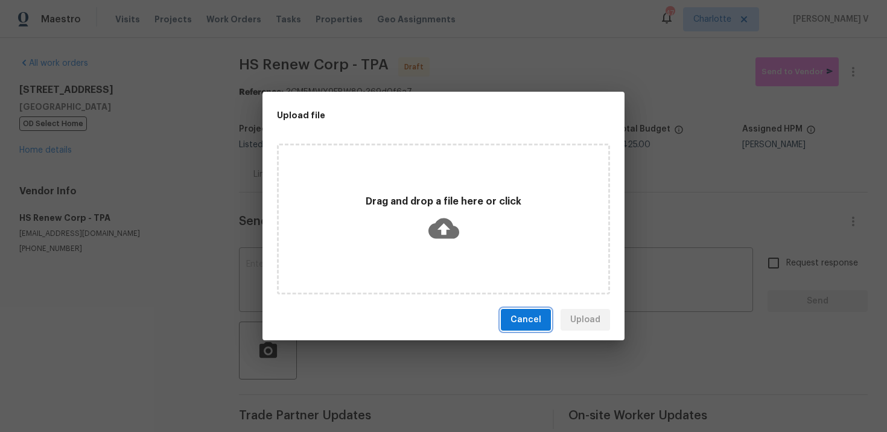
click at [529, 317] on span "Cancel" at bounding box center [525, 319] width 31 height 15
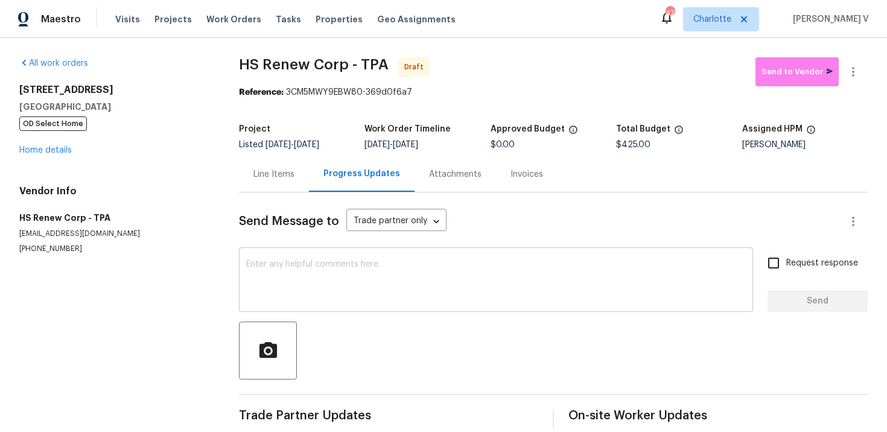
click at [430, 294] on textarea at bounding box center [495, 281] width 499 height 42
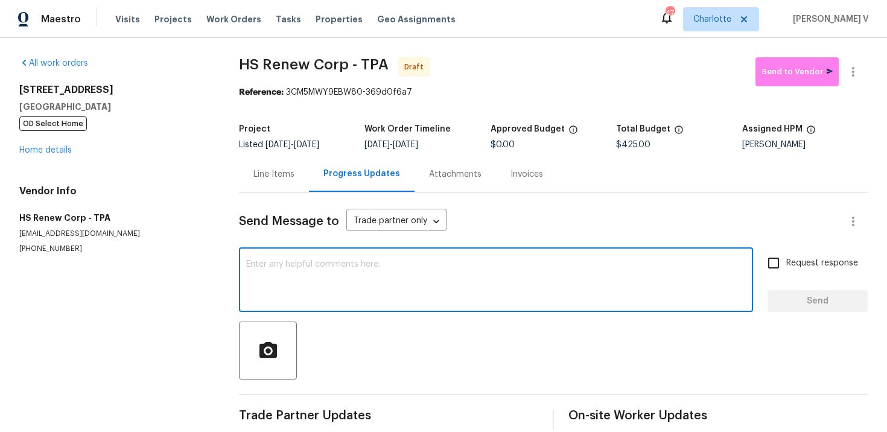
paste textarea "Hi this is Divya with Opendoor. I’m confirming you received the WO for the prop…"
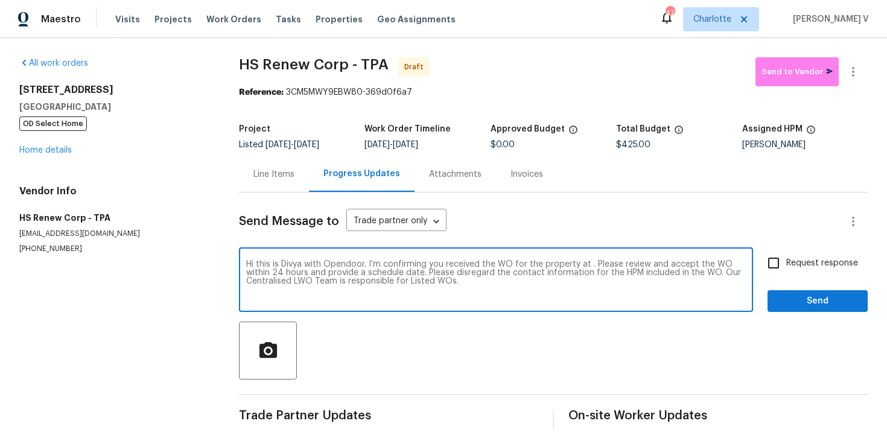
click at [589, 267] on textarea "Hi this is Divya with Opendoor. I’m confirming you received the WO for the prop…" at bounding box center [495, 281] width 499 height 42
paste textarea "7812 N 53rd St, Tampa, FL 33617"
type textarea "Hi this is Divya with Opendoor. I’m confirming you received the WO for the prop…"
click at [785, 276] on div "Request response Send" at bounding box center [817, 281] width 100 height 62
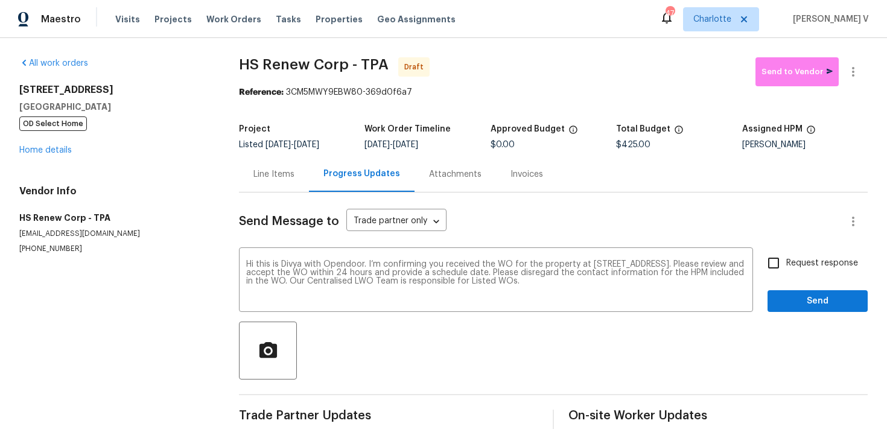
click at [797, 269] on span "Request response" at bounding box center [822, 263] width 72 height 13
click at [786, 269] on input "Request response" at bounding box center [773, 262] width 25 height 25
checkbox input "true"
click at [803, 297] on span "Send" at bounding box center [817, 301] width 81 height 15
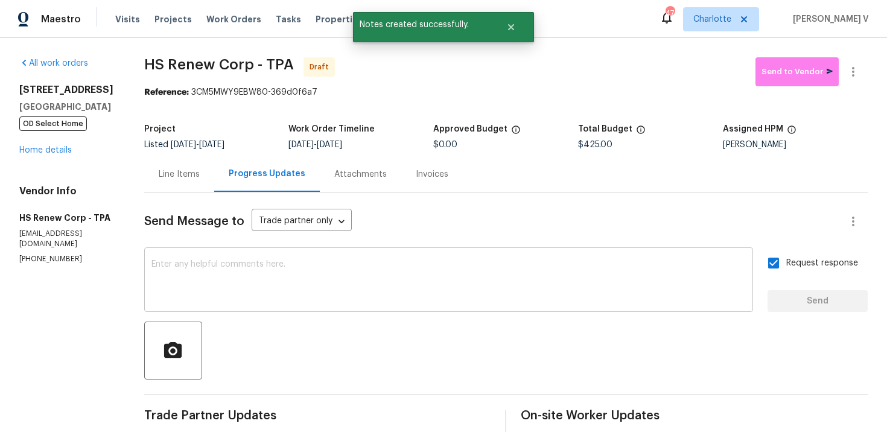
click at [309, 273] on textarea at bounding box center [448, 281] width 594 height 42
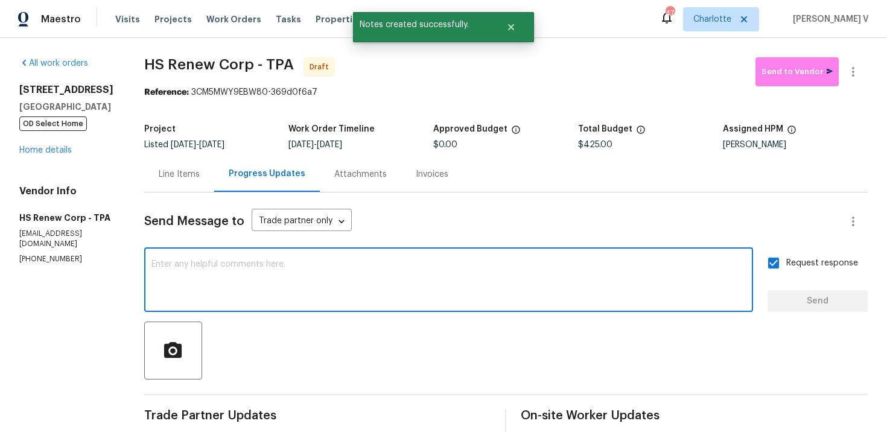
paste textarea "Attention All Work Orders must include before-photos (both close-up and wide-an…"
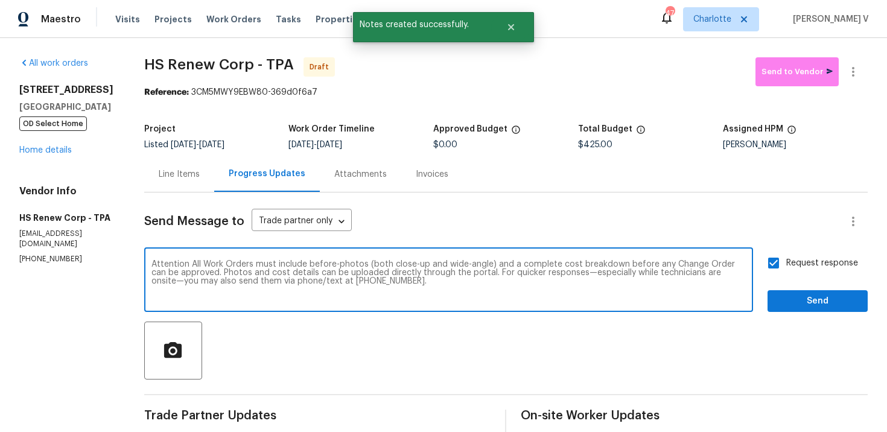
type textarea "Attention All Work Orders must include before-photos (both close-up and wide-an…"
click at [784, 299] on span "Send" at bounding box center [817, 301] width 81 height 15
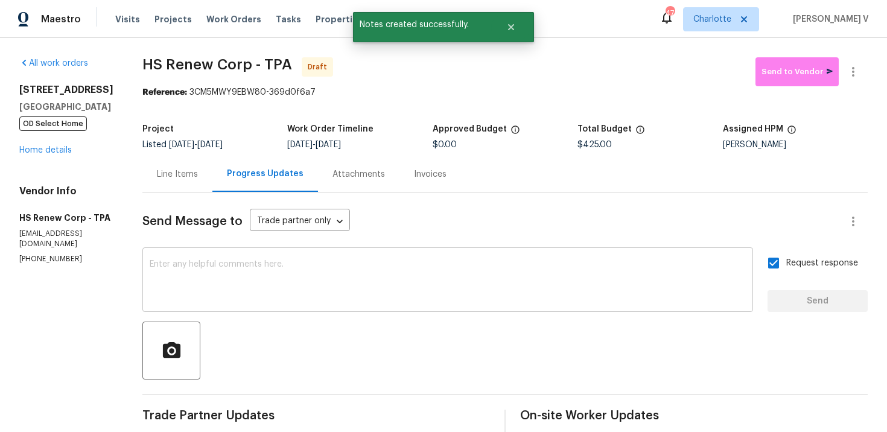
click at [358, 300] on textarea at bounding box center [448, 281] width 596 height 42
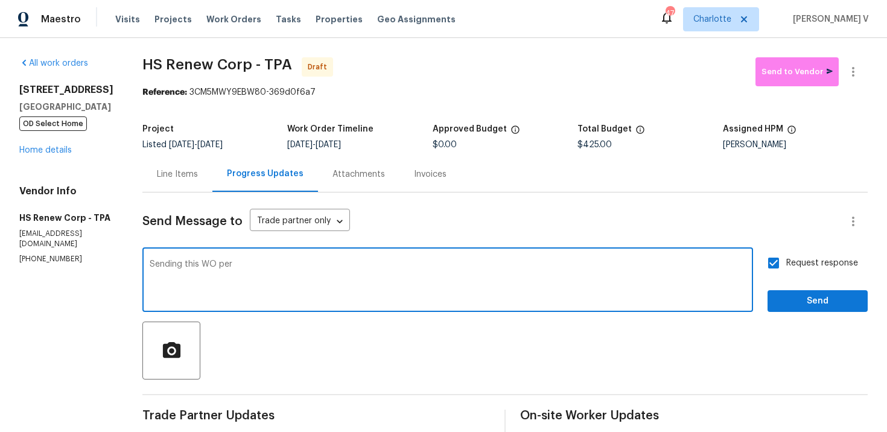
click at [742, 142] on div "Mat Smith" at bounding box center [795, 145] width 145 height 8
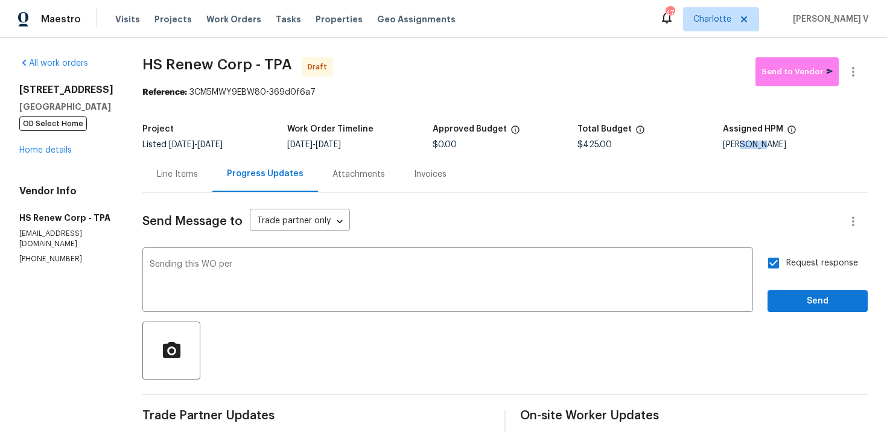
click at [742, 142] on div "Mat Smith" at bounding box center [795, 145] width 145 height 8
copy div "Mat Smith"
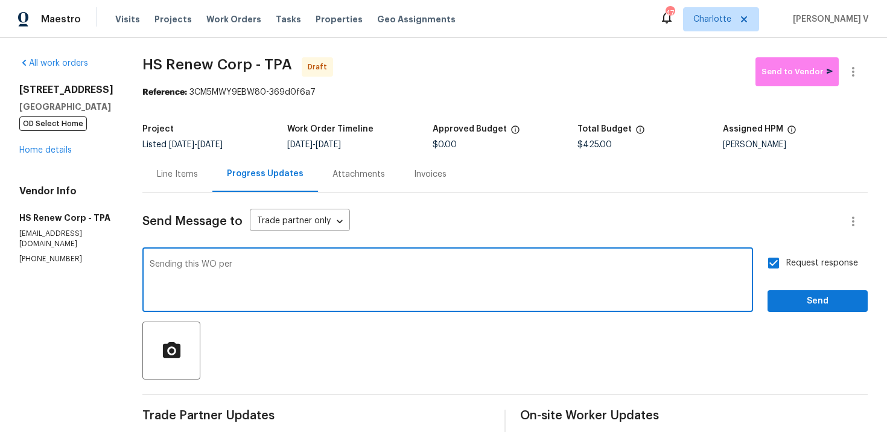
click at [347, 269] on textarea "Sending this WO per" at bounding box center [448, 281] width 596 height 42
paste textarea "Mat Smith"
click at [347, 269] on textarea "Sending this WO per Mat Smith" at bounding box center [448, 281] width 596 height 42
click at [341, 262] on textarea "Sending this WO per Mat Smith" at bounding box center [448, 281] width 596 height 42
click at [0, 0] on span "Smith –" at bounding box center [0, 0] width 0 height 0
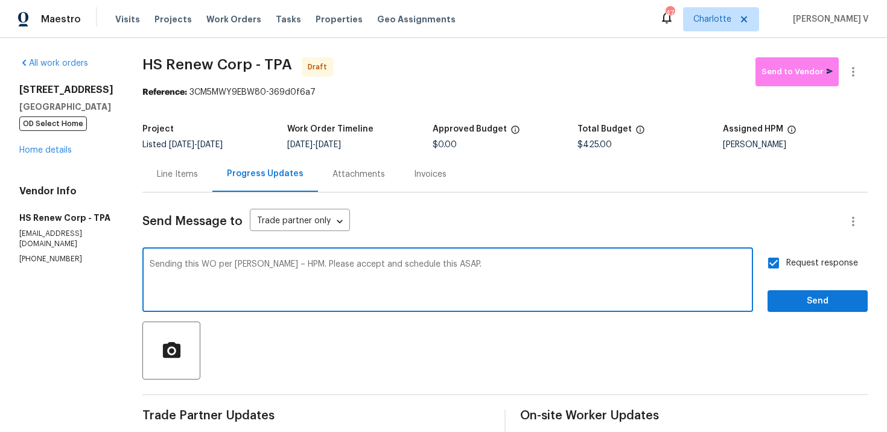
type textarea "Sending this WO per Mat Smith – HPM. Please accept and schedule this ASAP."
click at [801, 307] on span "Send" at bounding box center [817, 301] width 81 height 15
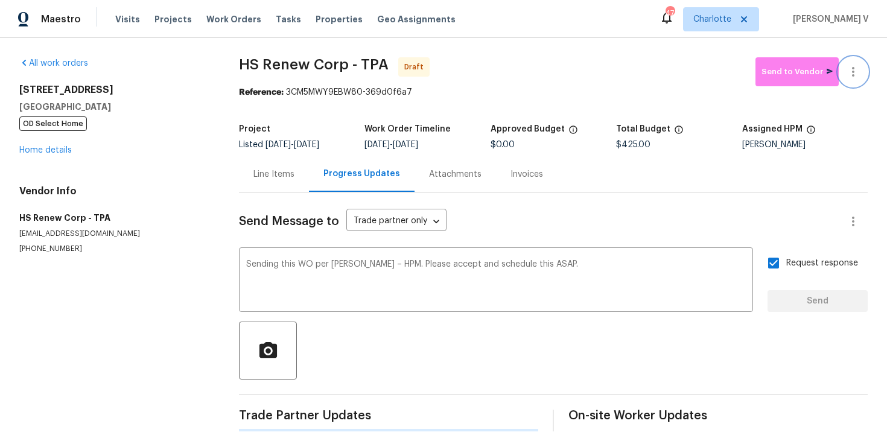
click at [854, 63] on button "button" at bounding box center [852, 71] width 29 height 29
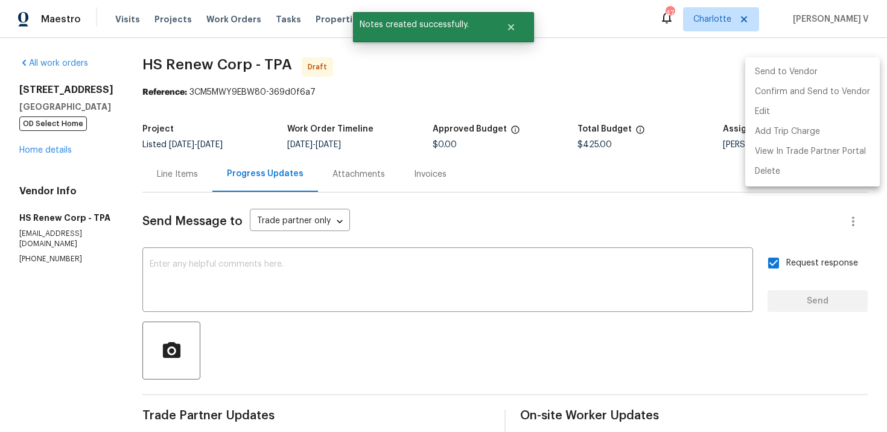
click at [796, 80] on li "Send to Vendor" at bounding box center [812, 72] width 135 height 20
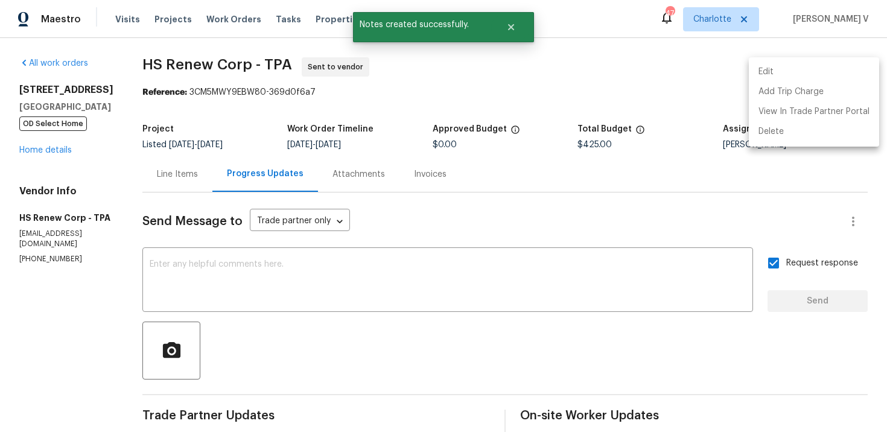
click at [320, 68] on div at bounding box center [443, 216] width 887 height 432
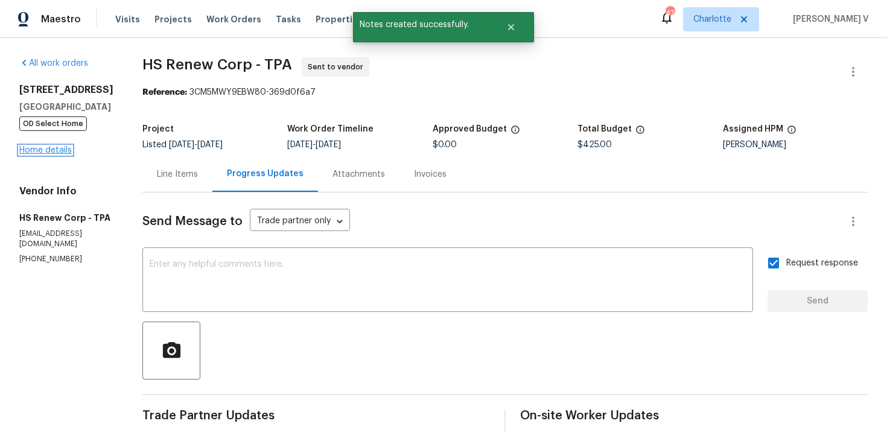
click at [60, 154] on link "Home details" at bounding box center [45, 150] width 52 height 8
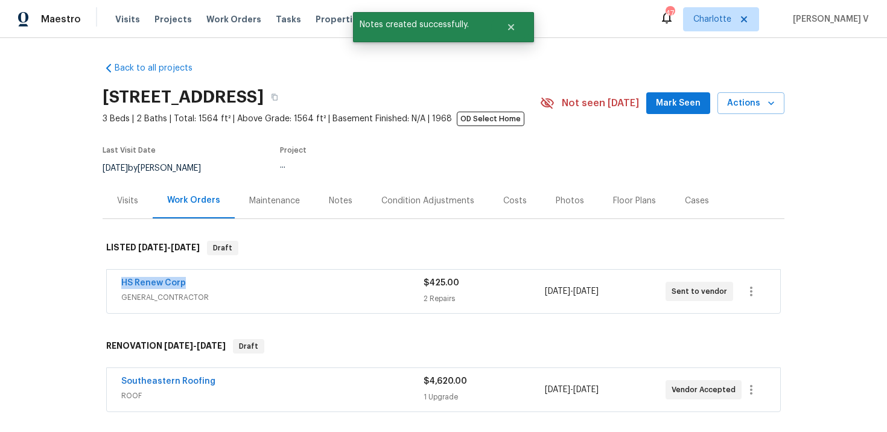
drag, startPoint x: 114, startPoint y: 276, endPoint x: 242, endPoint y: 281, distance: 128.6
click at [244, 282] on div "HS Renew Corp GENERAL_CONTRACTOR $425.00 2 Repairs 10/3/2025 - 10/6/2025 Sent t…" at bounding box center [443, 291] width 673 height 43
copy link "HS Renew Corp"
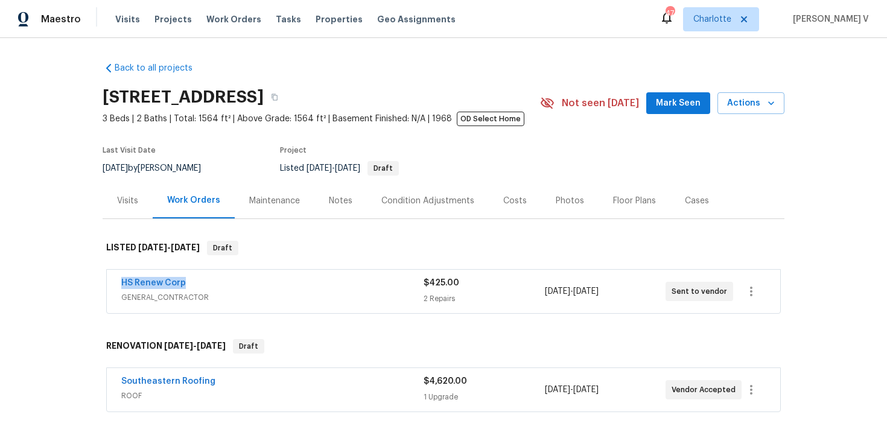
copy link "HS Renew Corp"
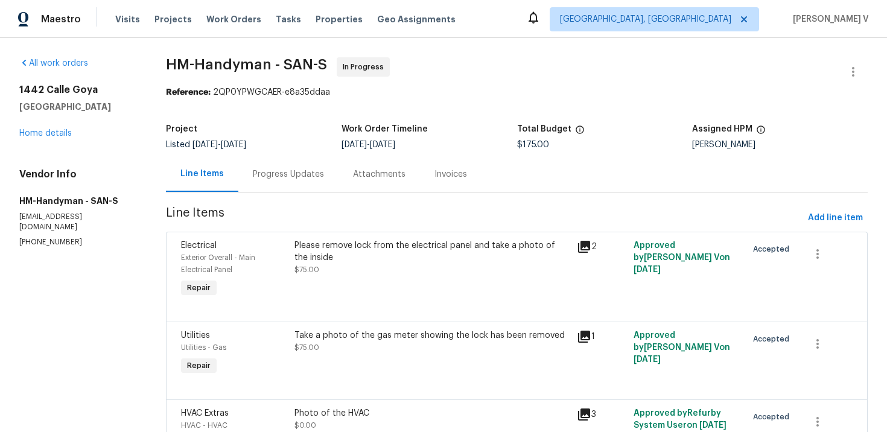
click at [304, 162] on div "Progress Updates" at bounding box center [288, 174] width 100 height 36
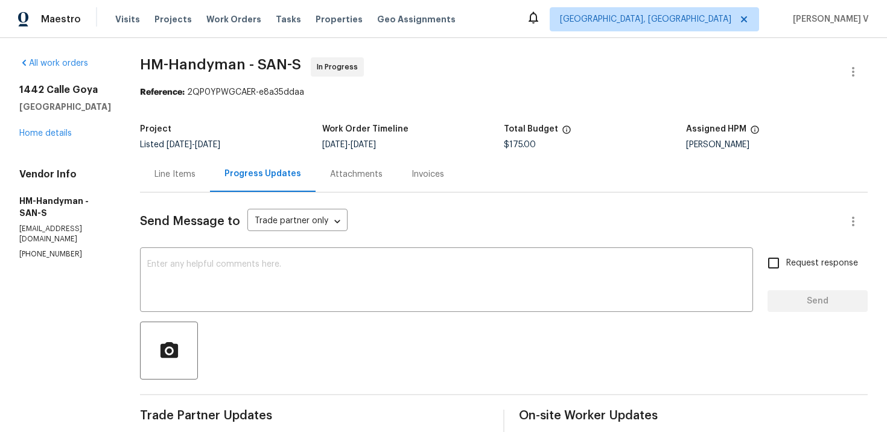
click at [194, 171] on div "Line Items" at bounding box center [174, 174] width 41 height 12
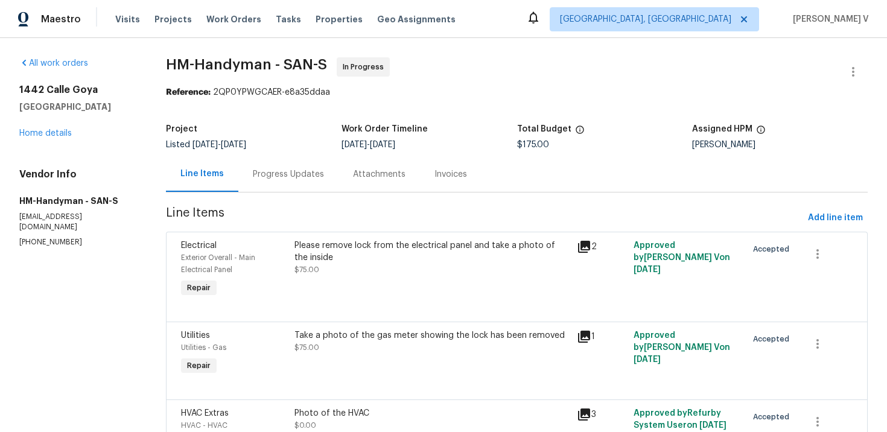
click at [300, 186] on div "Progress Updates" at bounding box center [288, 174] width 100 height 36
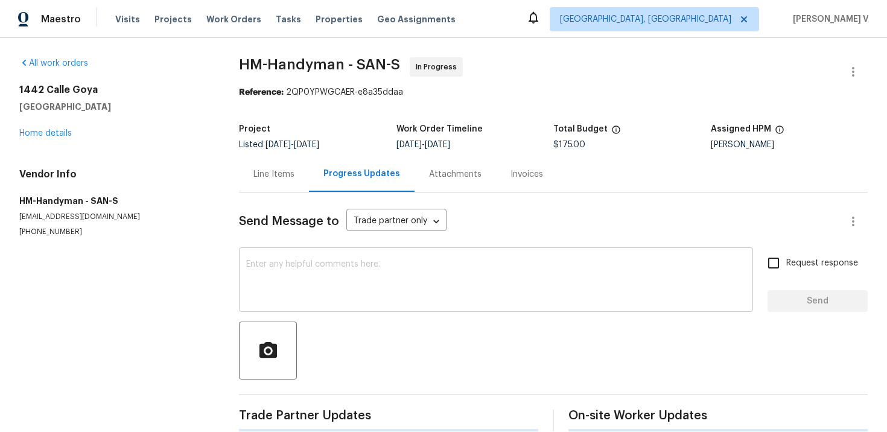
click at [320, 285] on textarea at bounding box center [495, 281] width 499 height 42
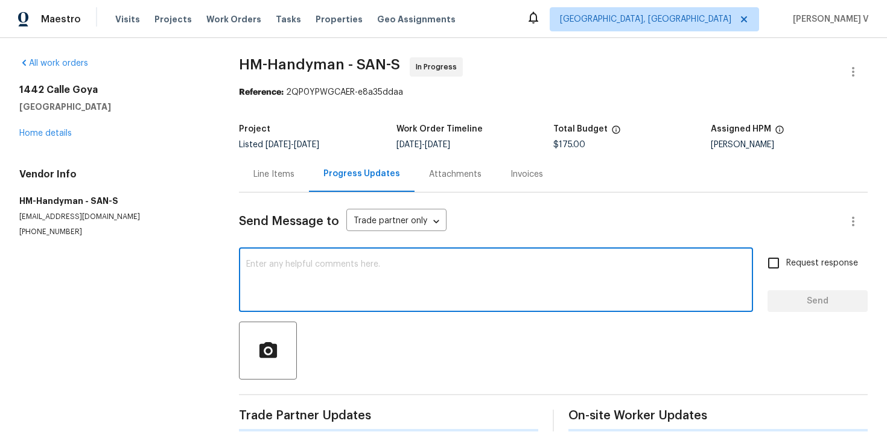
paste textarea "Could you please provide us with pictures of both electric meters? We have two …"
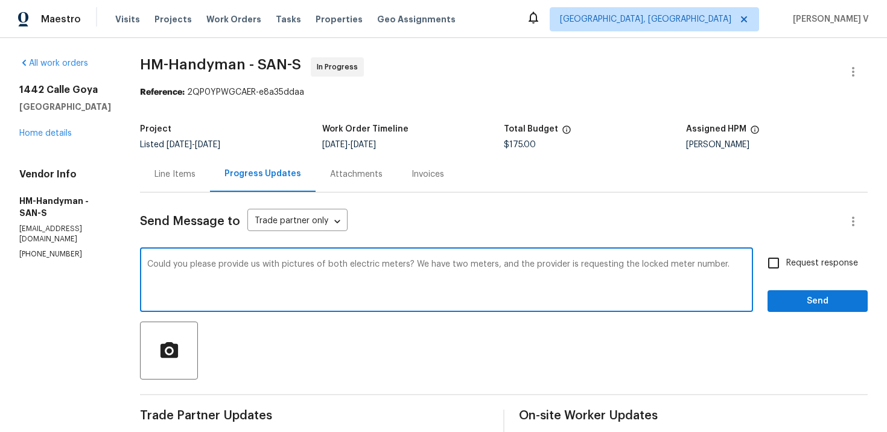
type textarea "Could you please provide us with pictures of both electric meters? We have two …"
click at [40, 249] on p "(480) 352-4333" at bounding box center [65, 254] width 92 height 10
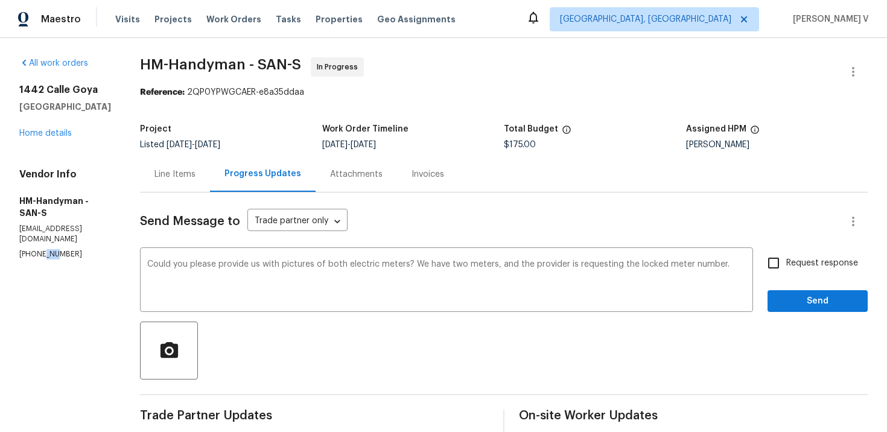
click at [40, 249] on p "(480) 352-4333" at bounding box center [65, 254] width 92 height 10
copy p "(480) 352-4333"
click at [198, 180] on div "Line Items" at bounding box center [175, 174] width 70 height 36
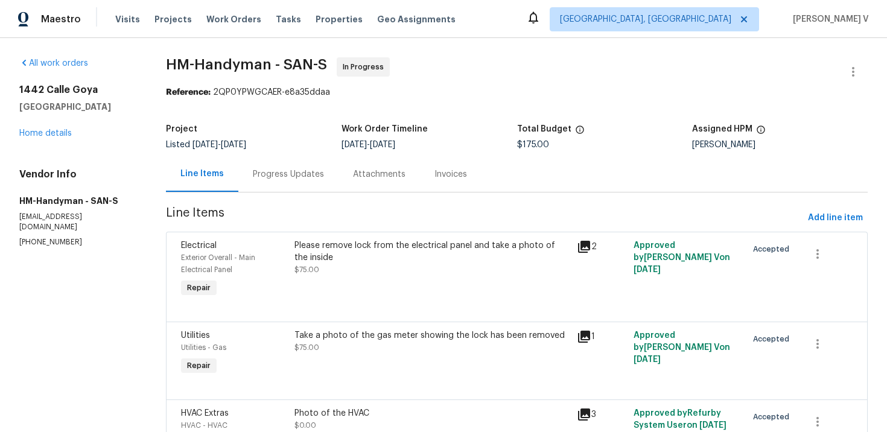
click at [312, 207] on span "Line Items" at bounding box center [484, 218] width 637 height 22
click at [300, 183] on div "Progress Updates" at bounding box center [288, 174] width 100 height 36
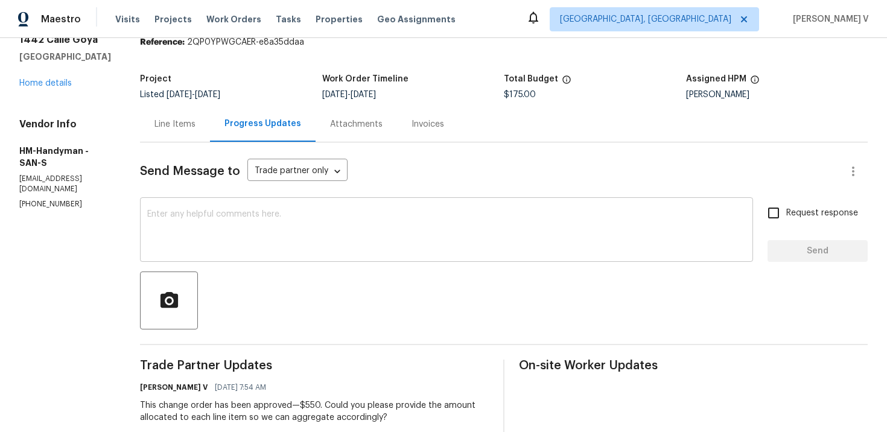
scroll to position [87, 0]
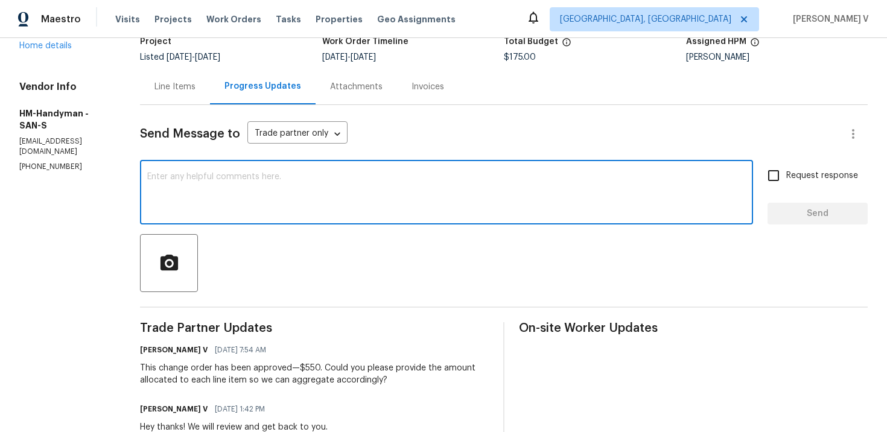
click at [247, 188] on textarea at bounding box center [446, 194] width 598 height 42
paste textarea "1442 Calle Goya, Oceanside, CA 92056"
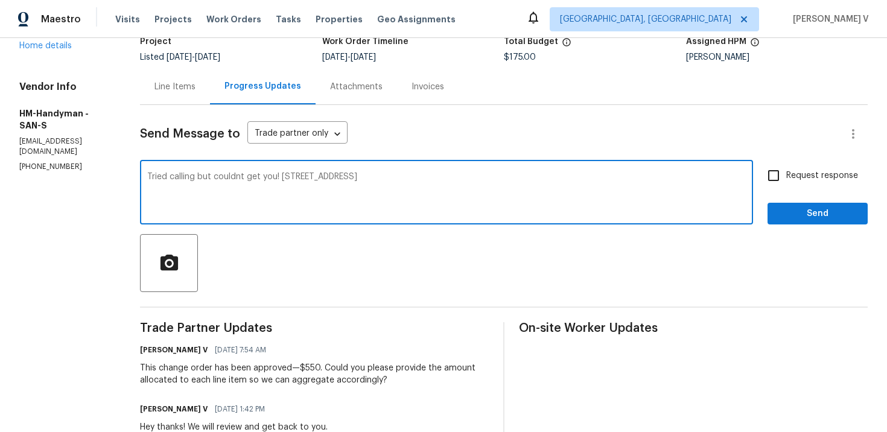
drag, startPoint x: 294, startPoint y: 176, endPoint x: 559, endPoint y: 175, distance: 264.2
click at [559, 176] on textarea "Tried calling but couldnt get you! 1442 Calle Goya, Oceanside, CA 92056" at bounding box center [446, 194] width 598 height 42
paste textarea "Could you please provide us with pictures of both electric meters? We have two …"
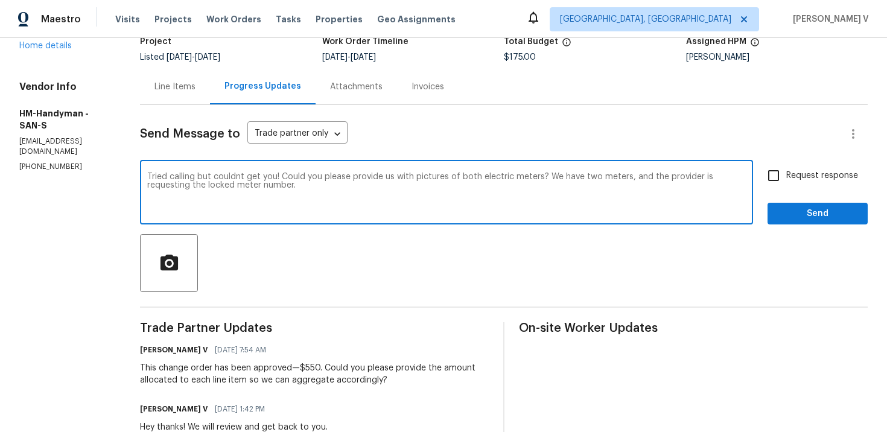
click at [0, 0] on span "couldn't" at bounding box center [0, 0] width 0 height 0
click at [546, 189] on textarea "Tried calling but couldn't get you! Could you please provide us with pictures o…" at bounding box center [446, 194] width 598 height 42
type textarea "Tried calling but couldn't get you! Could you please provide us with pictures o…"
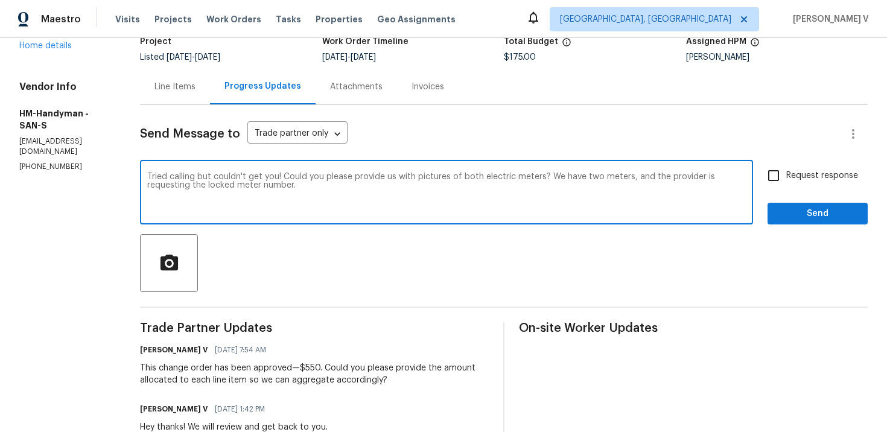
click at [410, 209] on textarea "Tried calling but couldn't get you! Could you please provide us with pictures o…" at bounding box center [446, 194] width 598 height 42
click at [775, 173] on input "Request response" at bounding box center [773, 175] width 25 height 25
checkbox input "true"
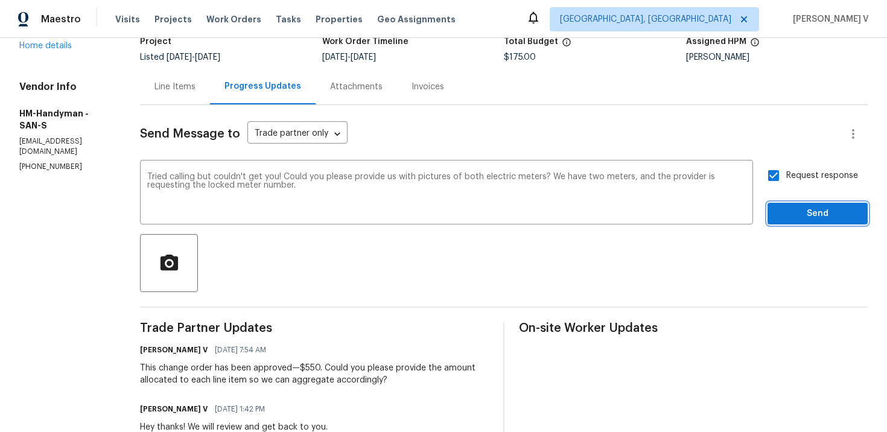
click at [796, 209] on span "Send" at bounding box center [817, 213] width 81 height 15
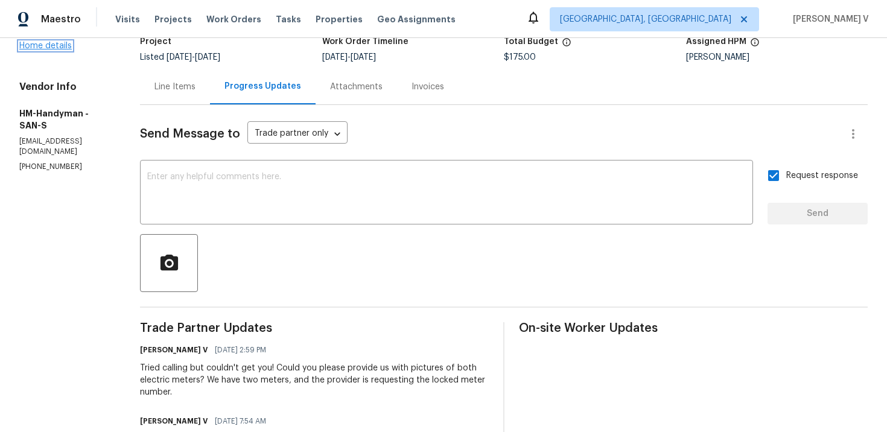
click at [63, 45] on link "Home details" at bounding box center [45, 46] width 52 height 8
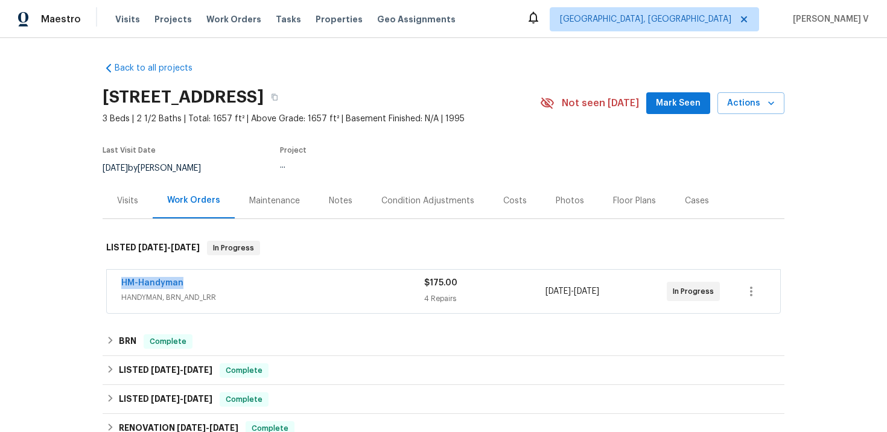
drag, startPoint x: 115, startPoint y: 282, endPoint x: 236, endPoint y: 282, distance: 120.6
click at [236, 282] on div "HM-Handyman HANDYMAN, BRN_AND_LRR $175.00 4 Repairs 10/1/2025 - 10/6/2025 In Pr…" at bounding box center [443, 291] width 673 height 43
copy link "HM-Handyman"
click at [169, 282] on link "HM-Handyman" at bounding box center [152, 283] width 62 height 8
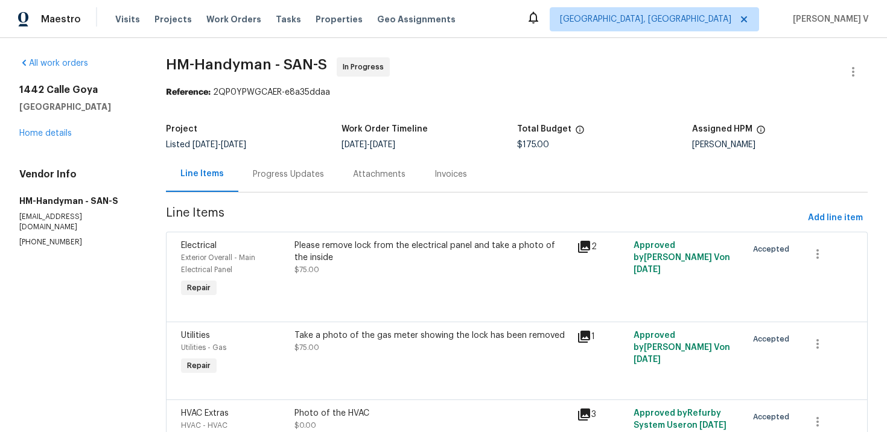
click at [341, 178] on div "Attachments" at bounding box center [378, 174] width 81 height 36
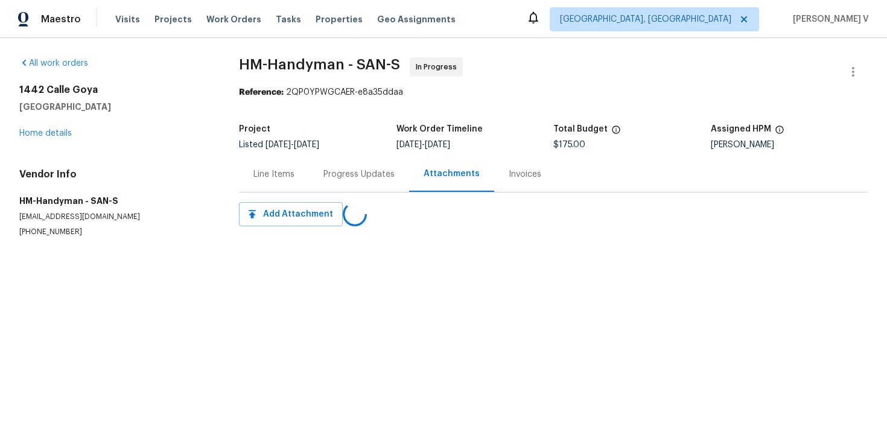
click at [312, 182] on div "Progress Updates" at bounding box center [359, 174] width 100 height 36
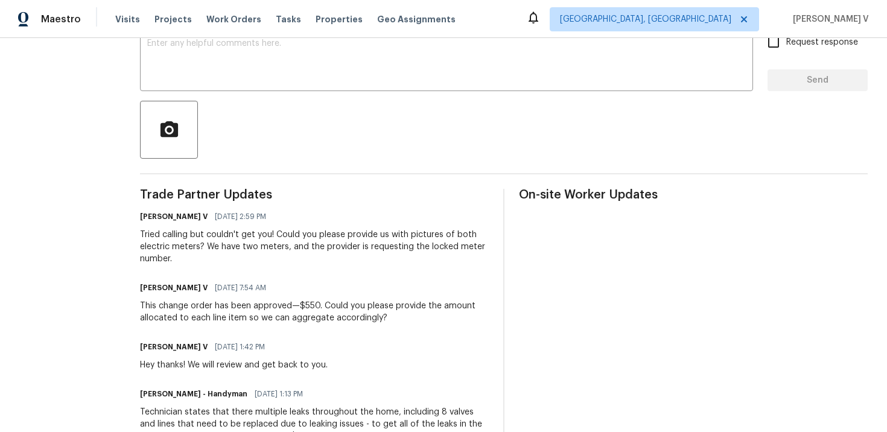
scroll to position [240, 0]
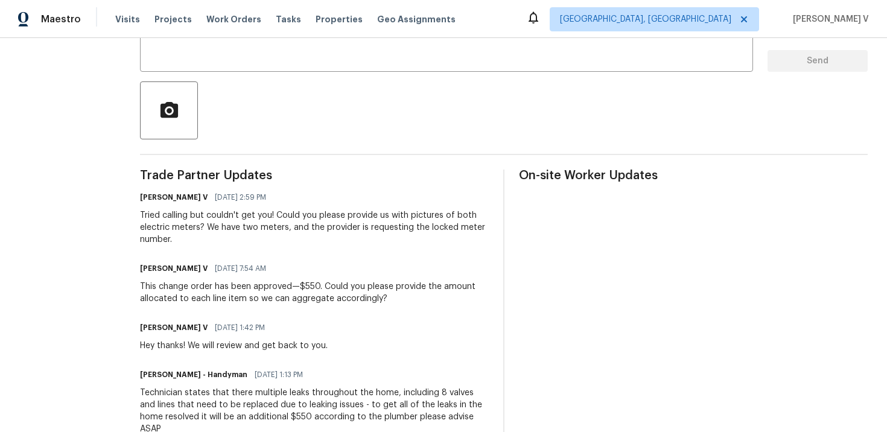
click at [206, 220] on div "Tried calling but couldn't get you! Could you please provide us with pictures o…" at bounding box center [314, 227] width 349 height 36
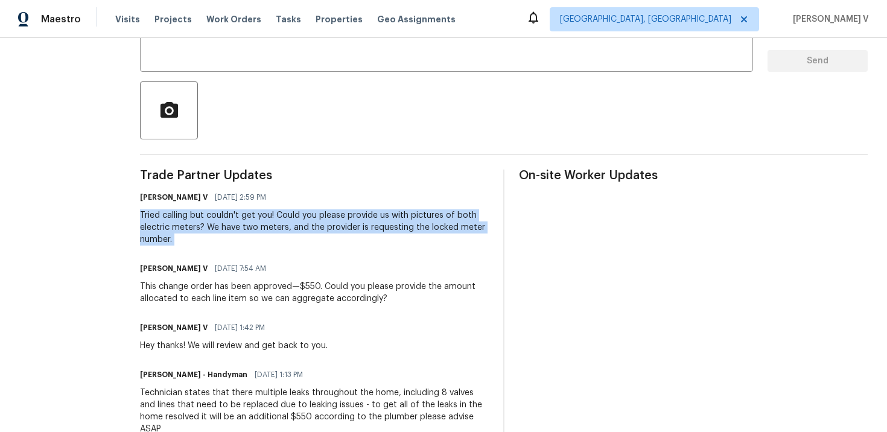
click at [277, 222] on div "Tried calling but couldn't get you! Could you please provide us with pictures o…" at bounding box center [314, 227] width 349 height 36
drag, startPoint x: 287, startPoint y: 214, endPoint x: 304, endPoint y: 249, distance: 38.3
copy div "Could you please provide us with pictures of both electric meters? We have two …"
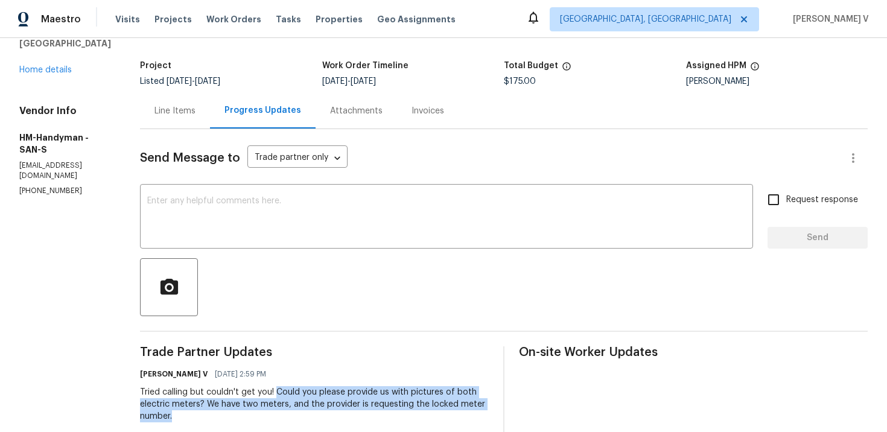
scroll to position [0, 0]
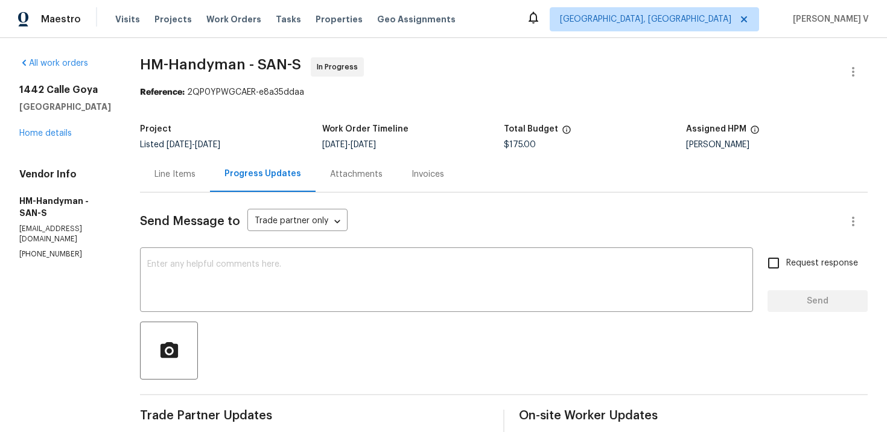
click at [192, 144] on span "9/30/2025" at bounding box center [178, 145] width 25 height 8
click at [194, 158] on div "Line Items" at bounding box center [175, 174] width 70 height 36
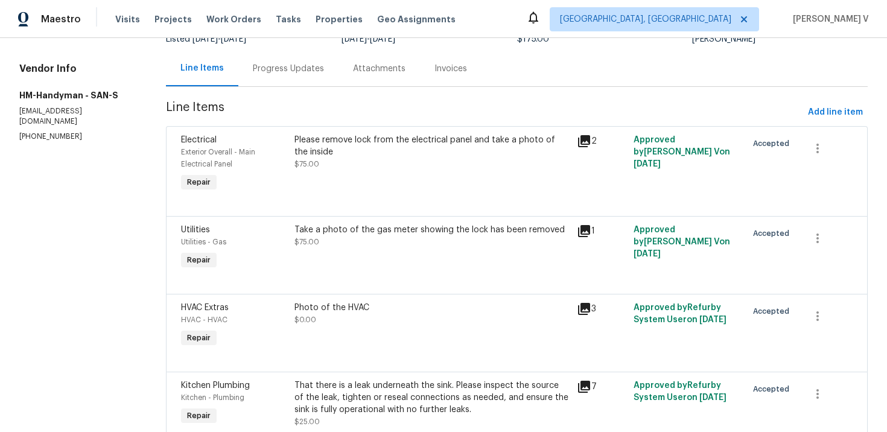
scroll to position [159, 0]
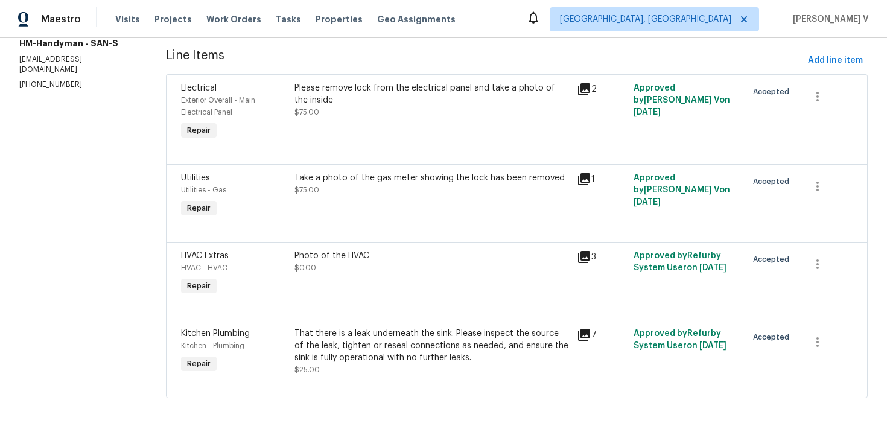
click at [420, 128] on div "Please remove lock from the electrical panel and take a photo of the inside $75…" at bounding box center [432, 112] width 283 height 68
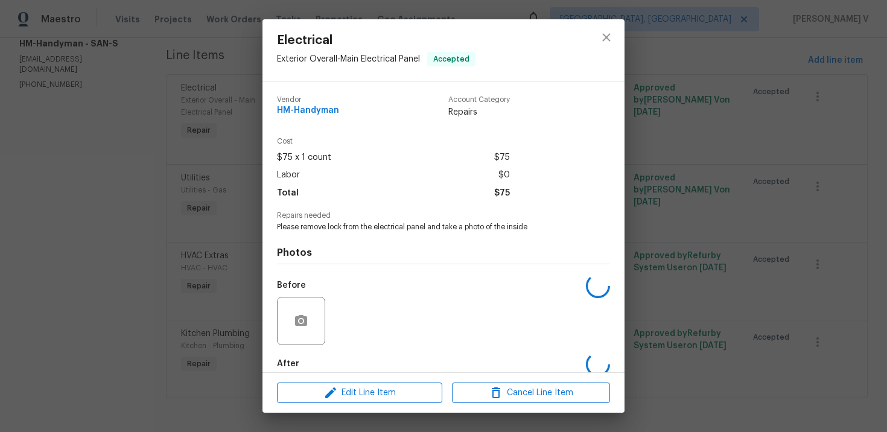
scroll to position [63, 0]
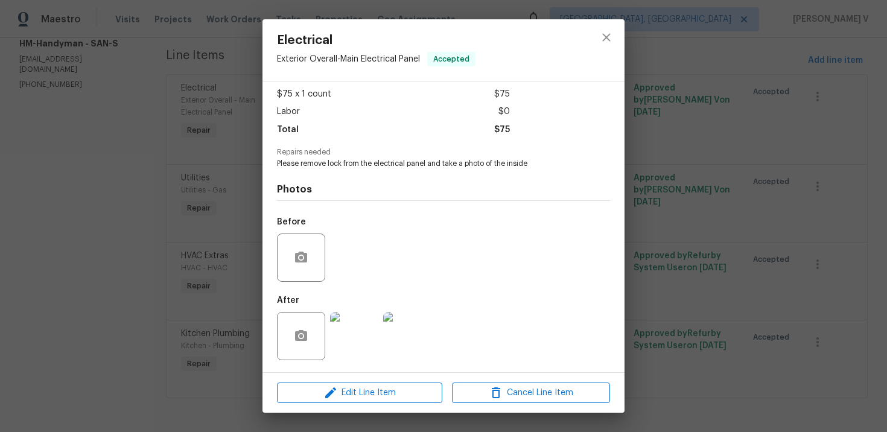
click at [367, 318] on img at bounding box center [354, 336] width 48 height 48
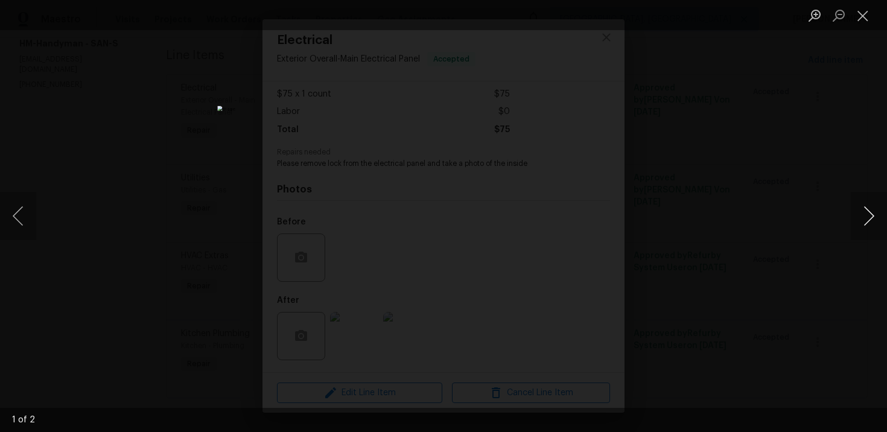
click at [868, 217] on button "Next image" at bounding box center [868, 216] width 36 height 48
click at [753, 185] on div "Lightbox" at bounding box center [443, 216] width 887 height 432
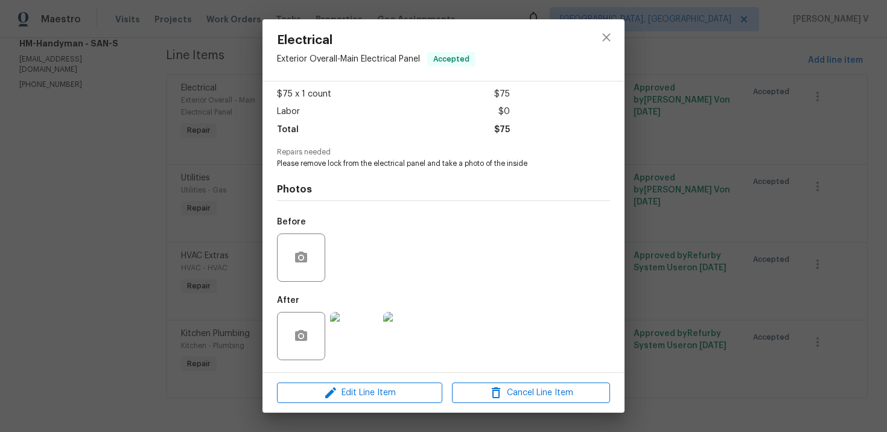
click at [753, 185] on div "Electrical Exterior Overall - Main Electrical Panel Accepted Vendor HM-Handyman…" at bounding box center [443, 216] width 887 height 432
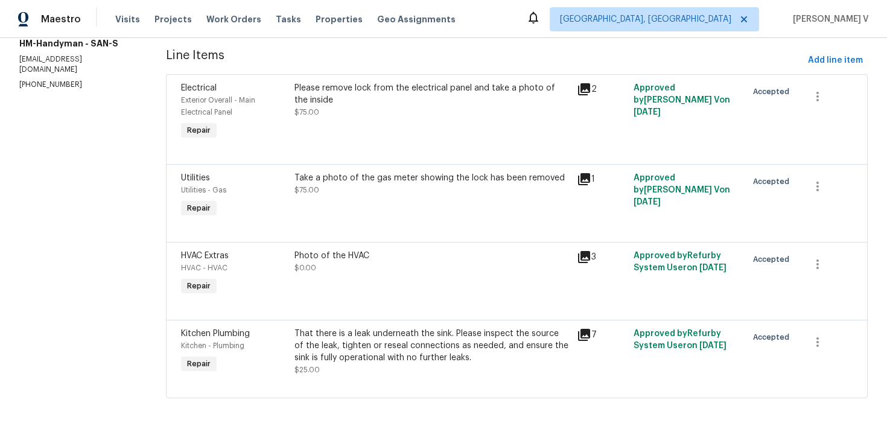
click at [431, 177] on div "Take a photo of the gas meter showing the lock has been removed" at bounding box center [432, 178] width 276 height 12
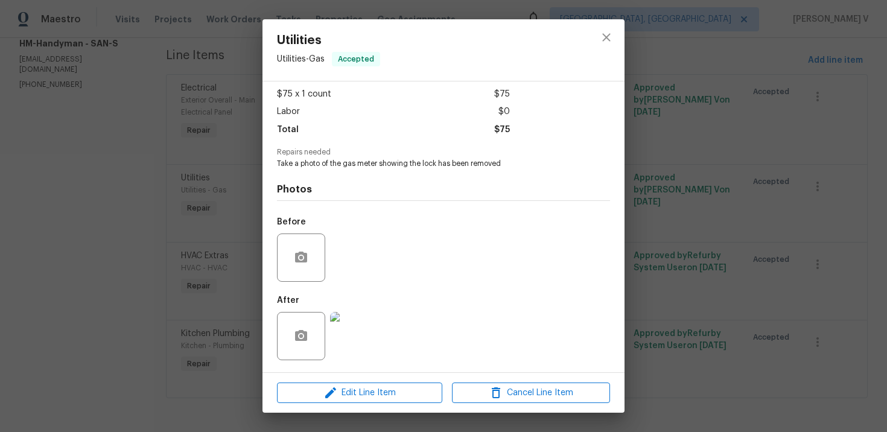
click at [732, 261] on div "Utilities Utilities - Gas Accepted Vendor HM-Handyman Account Category Repairs …" at bounding box center [443, 216] width 887 height 432
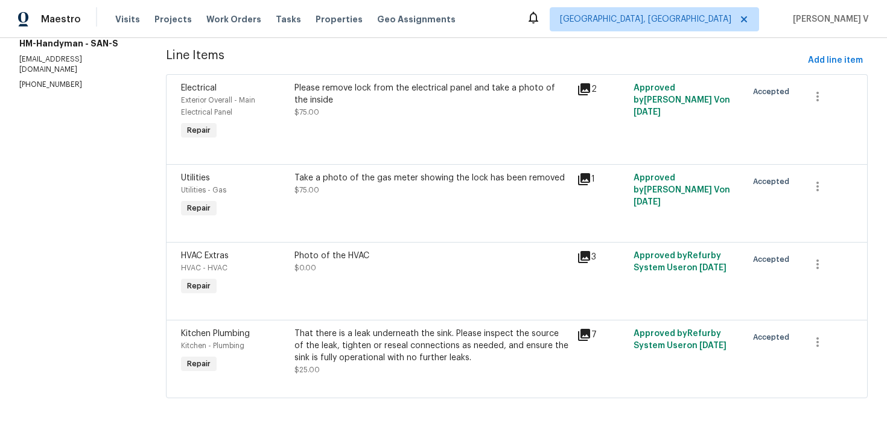
click at [405, 229] on div at bounding box center [516, 227] width 671 height 14
click at [425, 200] on div "Take a photo of the gas meter showing the lock has been removed $75.00" at bounding box center [432, 195] width 283 height 55
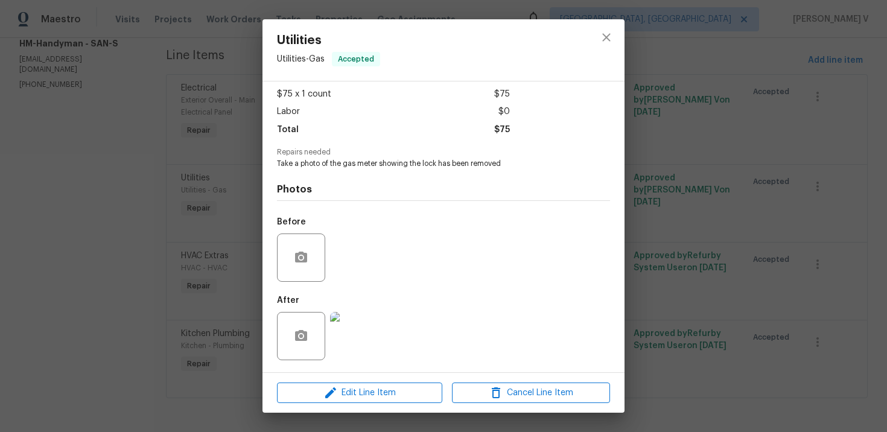
click at [342, 328] on img at bounding box center [354, 336] width 48 height 48
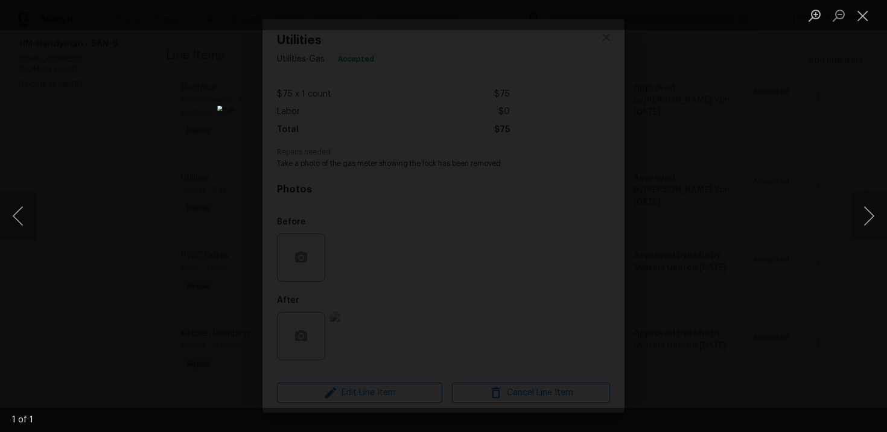
click at [848, 37] on div "Lightbox" at bounding box center [443, 216] width 887 height 432
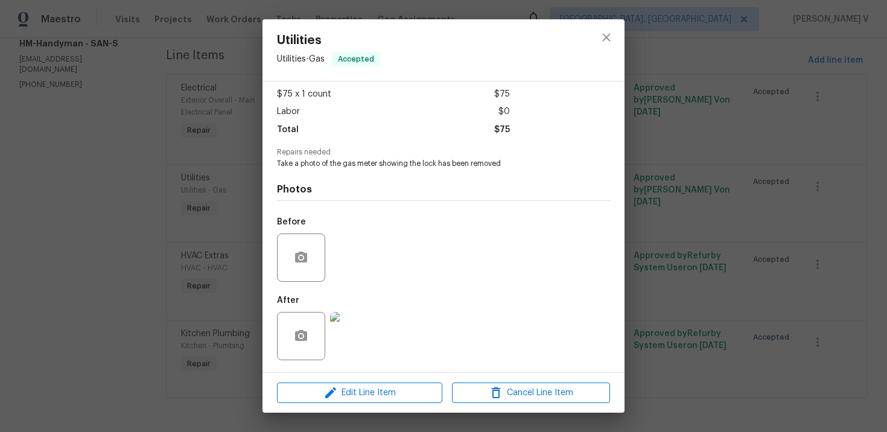
click at [848, 37] on div "Utilities Utilities - Gas Accepted Vendor HM-Handyman Account Category Repairs …" at bounding box center [443, 216] width 887 height 432
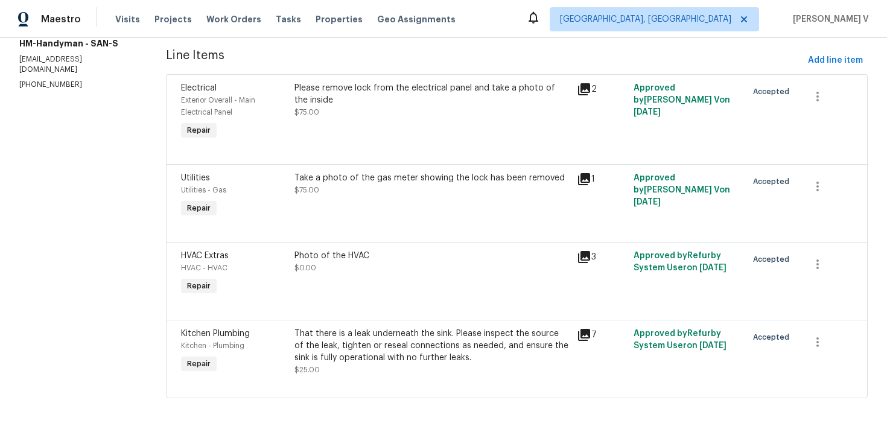
click at [394, 364] on div "That there is a leak underneath the sink. Please inspect the source of the leak…" at bounding box center [432, 352] width 276 height 48
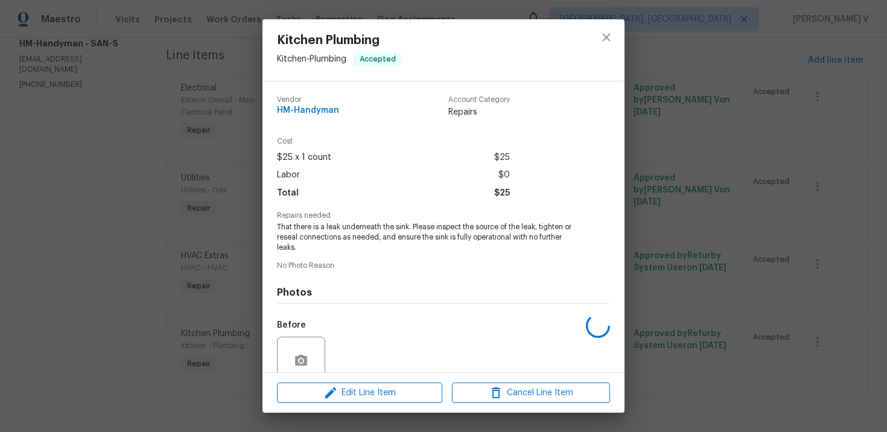
scroll to position [103, 0]
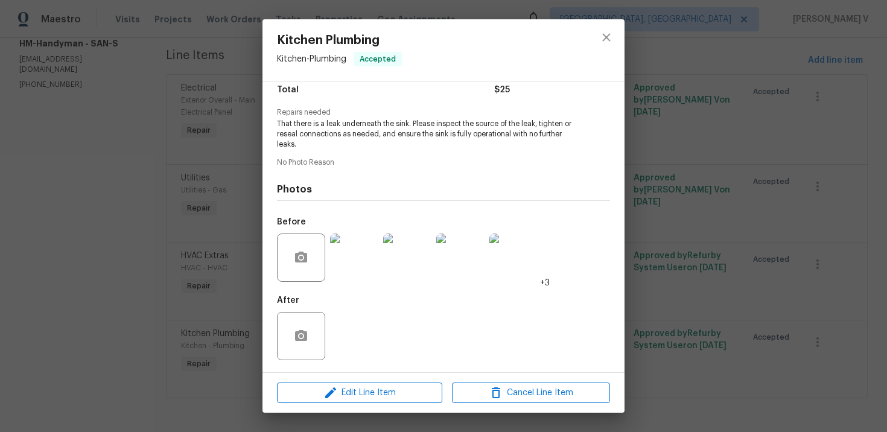
click at [113, 208] on div "Kitchen Plumbing Kitchen - Plumbing Accepted Vendor HM-Handyman Account Categor…" at bounding box center [443, 216] width 887 height 432
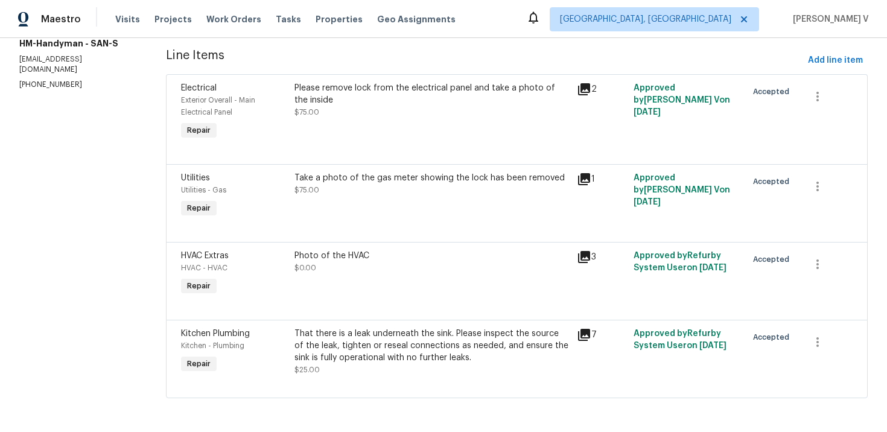
click at [325, 219] on div "Take a photo of the gas meter showing the lock has been removed $75.00" at bounding box center [432, 195] width 283 height 55
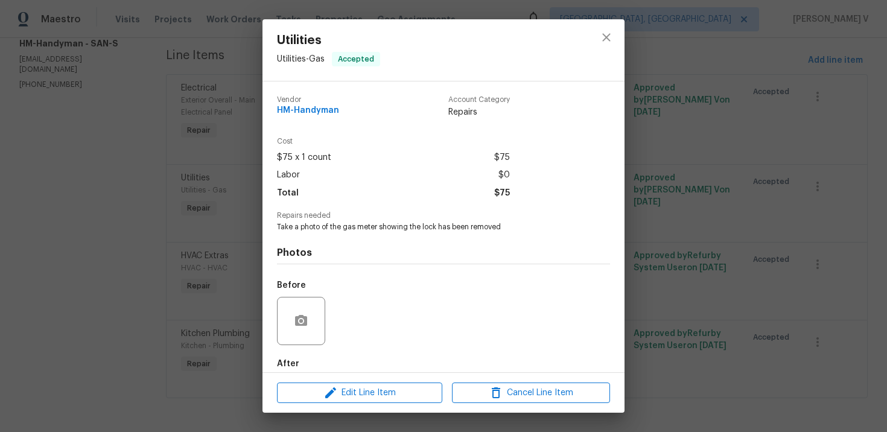
click at [170, 213] on div "Utilities Utilities - Gas Accepted Vendor HM-Handyman Account Category Repairs …" at bounding box center [443, 216] width 887 height 432
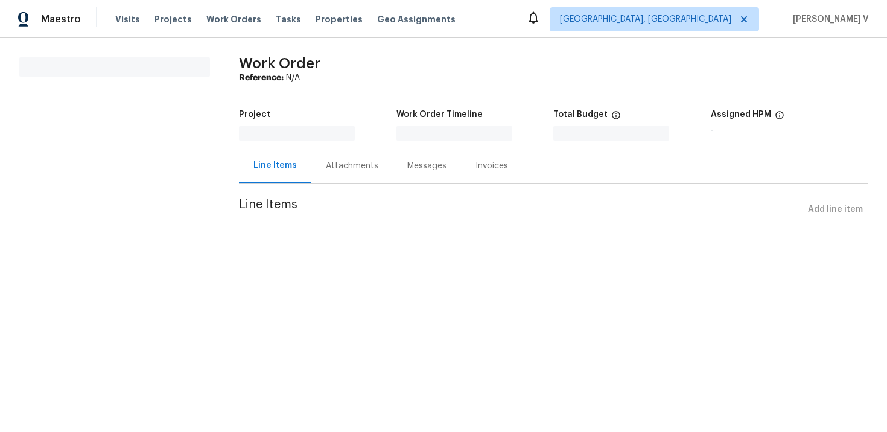
click at [341, 160] on div "Attachments" at bounding box center [352, 166] width 52 height 12
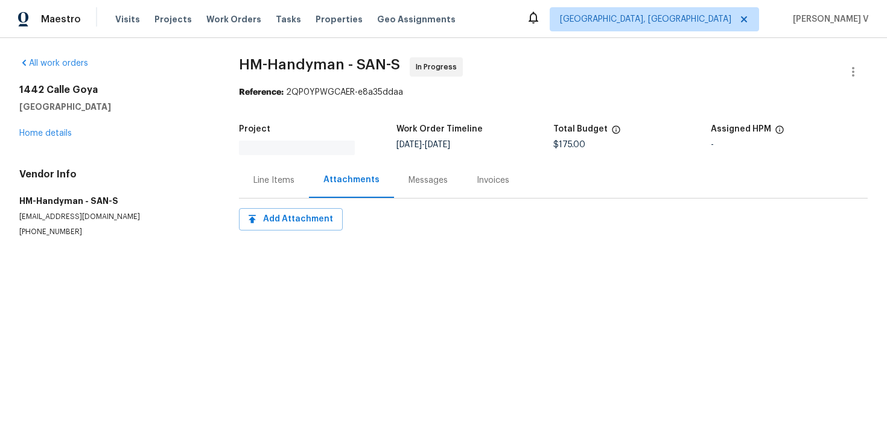
click at [341, 160] on div "Project Work Order Timeline 10/1/2025 - 10/6/2025 Total Budget $175.00 Assigned…" at bounding box center [553, 140] width 628 height 45
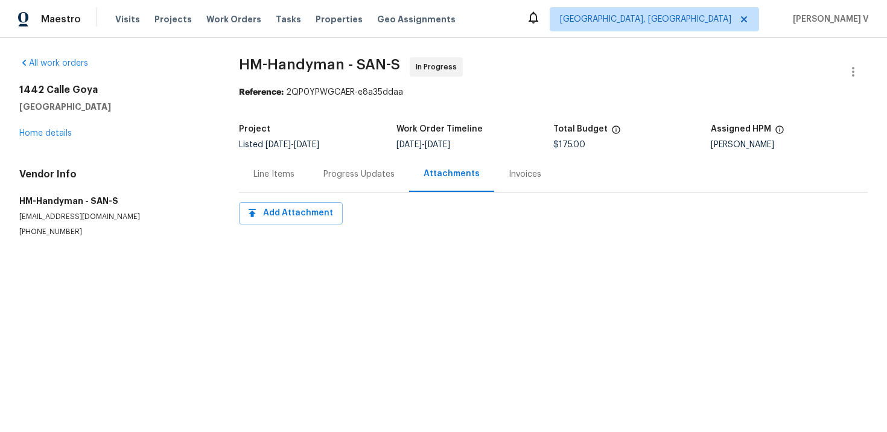
click at [341, 160] on div "Progress Updates" at bounding box center [359, 174] width 100 height 36
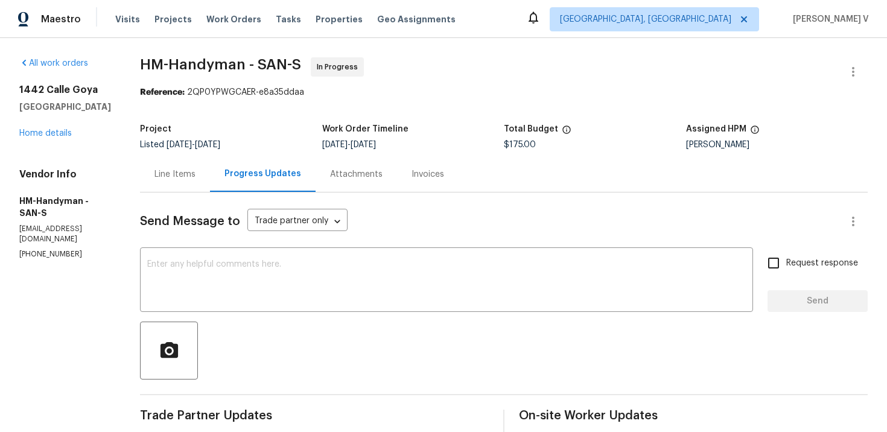
scroll to position [113, 0]
